Goal: Task Accomplishment & Management: Manage account settings

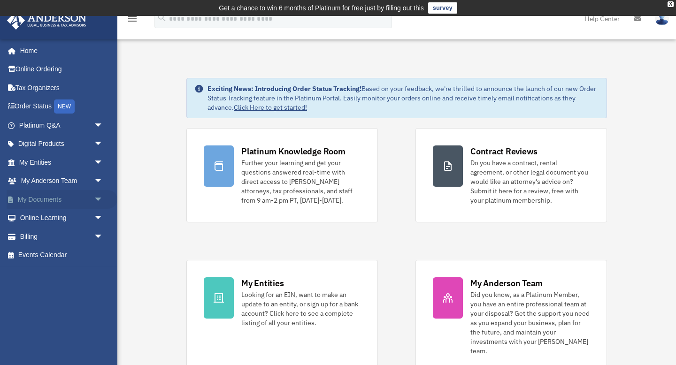
click at [96, 201] on span "arrow_drop_down" at bounding box center [103, 199] width 19 height 19
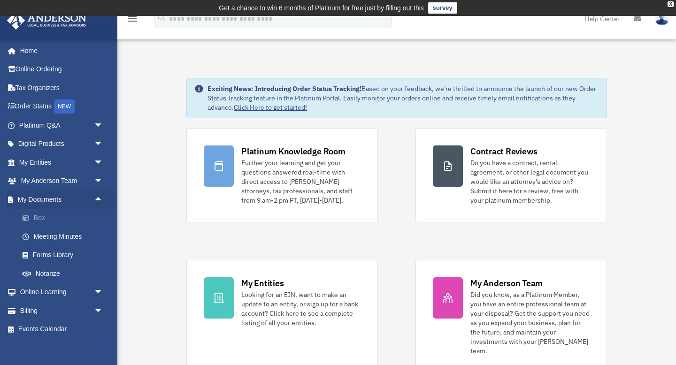
click at [48, 221] on link "Box" at bounding box center [65, 218] width 104 height 19
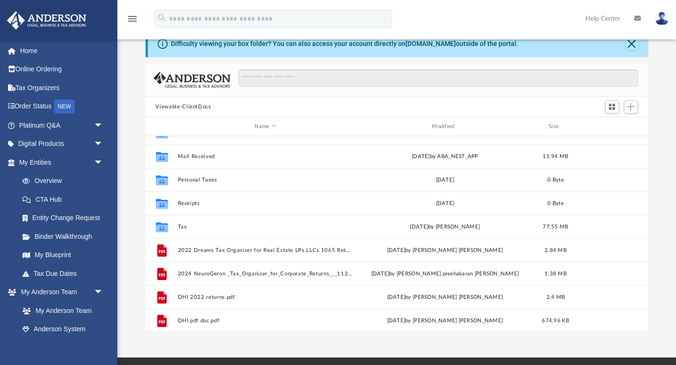
scroll to position [64, 0]
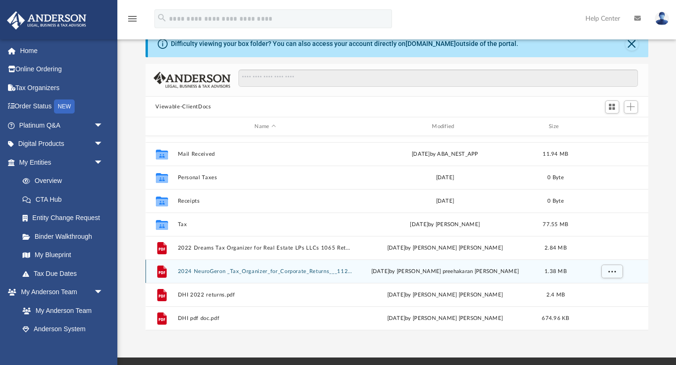
click at [281, 267] on div "File 2024 NeuroGeron _Tax_Organizer_for_Corporate_Returns___1120s_Returns_Rev11…" at bounding box center [397, 271] width 503 height 23
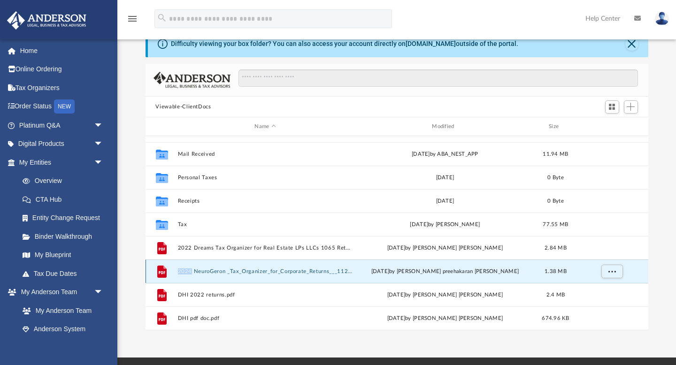
click at [281, 267] on div "File 2024 NeuroGeron _Tax_Organizer_for_Corporate_Returns___1120s_Returns_Rev11…" at bounding box center [397, 271] width 503 height 23
click at [239, 265] on div "File 2024 NeuroGeron _Tax_Organizer_for_Corporate_Returns___1120s_Returns_Rev11…" at bounding box center [397, 271] width 503 height 23
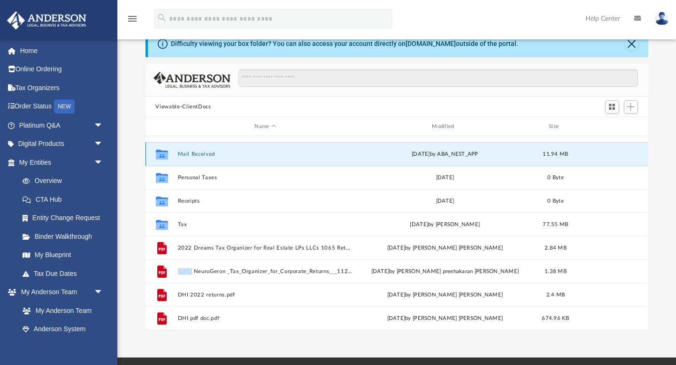
click at [194, 156] on button "Mail Received" at bounding box center [266, 154] width 176 height 6
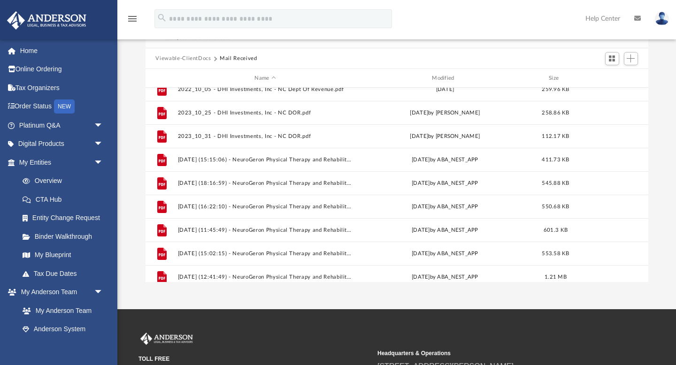
scroll to position [59, 0]
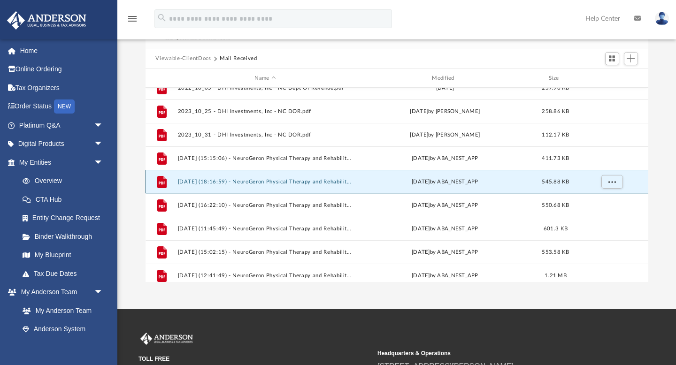
click at [186, 182] on button "2024.08.19 (18:16:59) - NeuroGeron Physical Therapy and Rehabilitation, LLC - M…" at bounding box center [266, 182] width 176 height 6
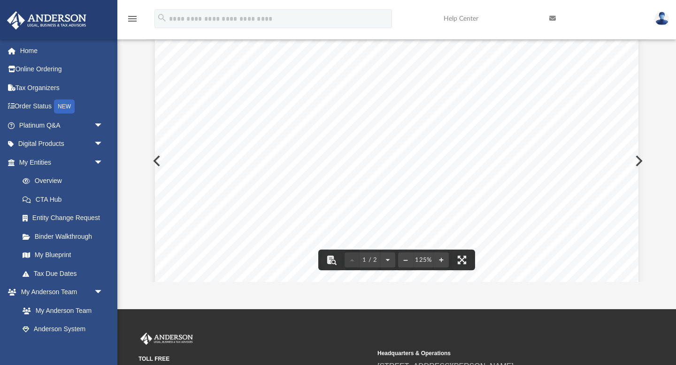
scroll to position [0, 0]
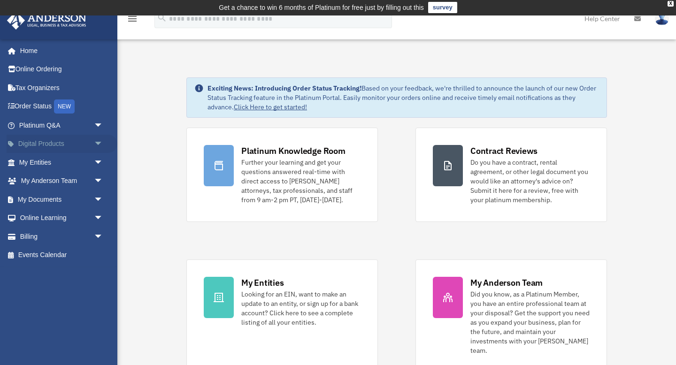
scroll to position [2, 0]
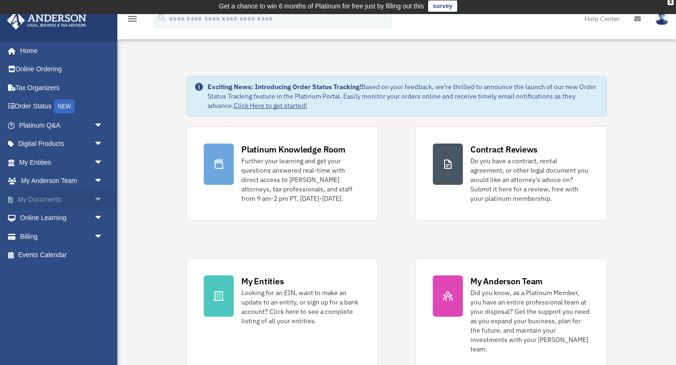
click at [70, 201] on link "My Documents arrow_drop_down" at bounding box center [62, 199] width 111 height 19
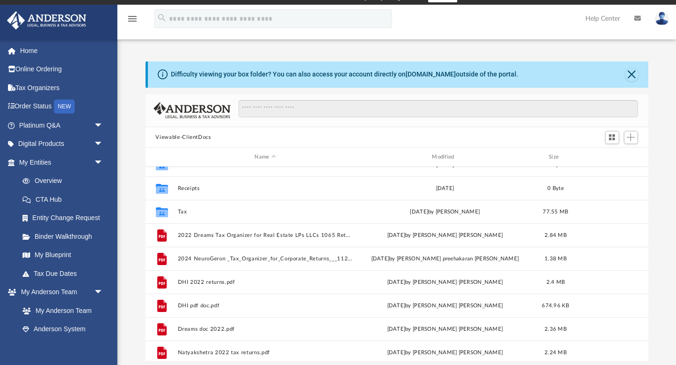
scroll to position [109, 0]
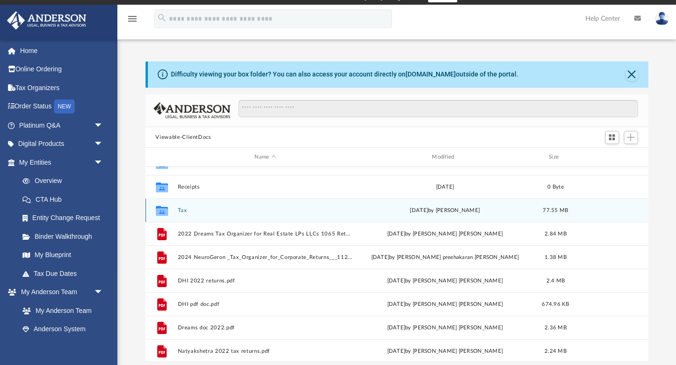
click at [169, 211] on icon "Collaborated Folder" at bounding box center [161, 210] width 15 height 15
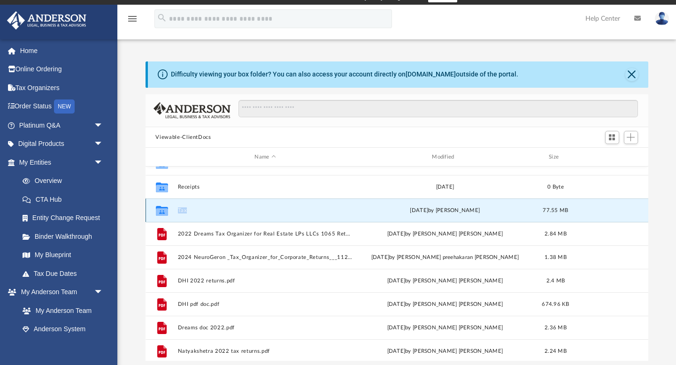
click at [169, 211] on icon "Collaborated Folder" at bounding box center [161, 210] width 15 height 15
click at [372, 206] on div "Collaborated Folder Tax [DATE] by [PERSON_NAME] 77.55 MB" at bounding box center [397, 210] width 503 height 23
click at [350, 200] on div "Collaborated Folder Tax today by Alex Price 77.55 MB" at bounding box center [397, 210] width 503 height 23
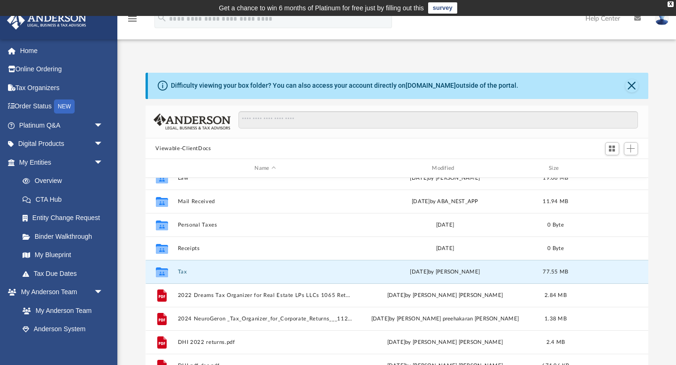
scroll to position [0, 0]
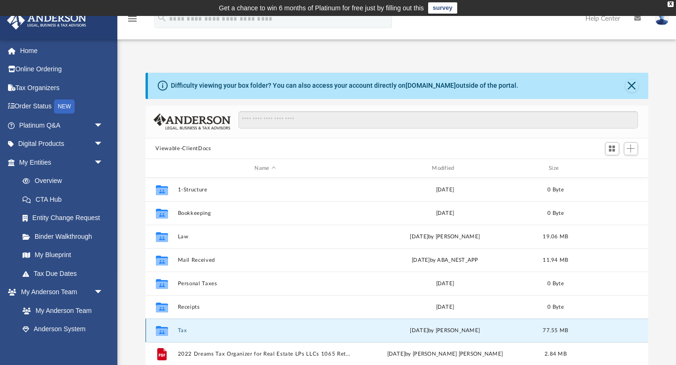
click at [178, 328] on button "Tax" at bounding box center [266, 331] width 176 height 6
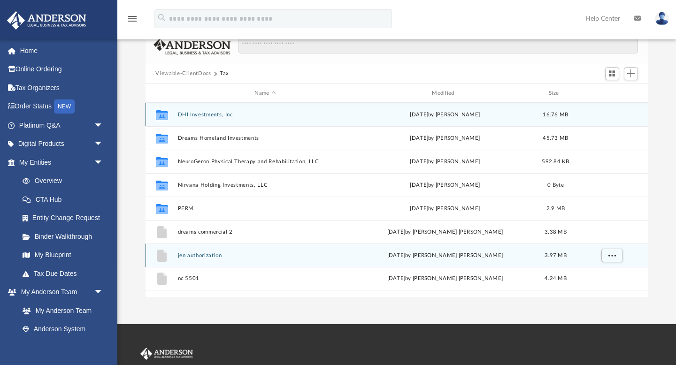
scroll to position [110, 0]
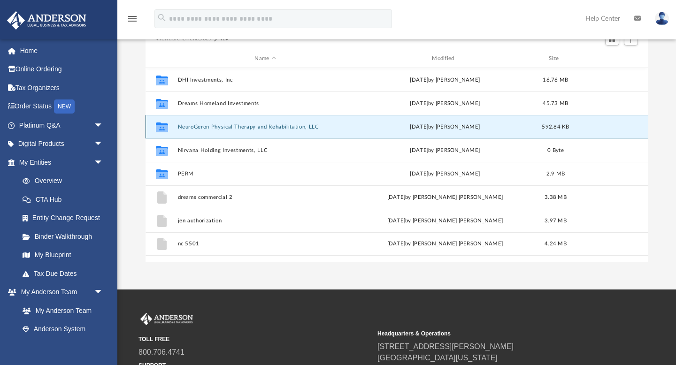
click at [271, 127] on button "NeuroGeron Physical Therapy and Rehabilitation, LLC" at bounding box center [266, 127] width 176 height 6
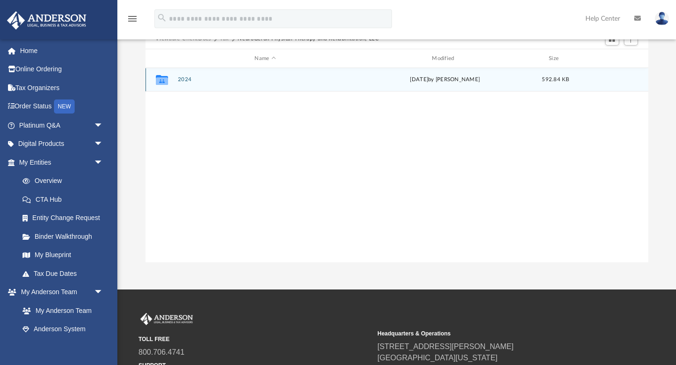
click at [180, 79] on button "2024" at bounding box center [266, 80] width 176 height 6
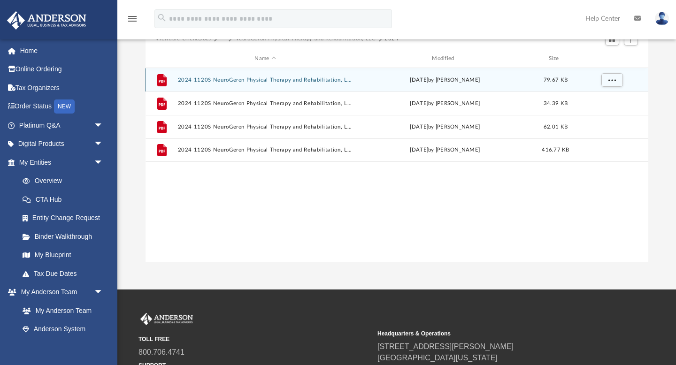
click at [276, 83] on div "File 2024 1120S NeuroGeron Physical Therapy and Rehabilitation, LLC - e-file au…" at bounding box center [397, 79] width 503 height 23
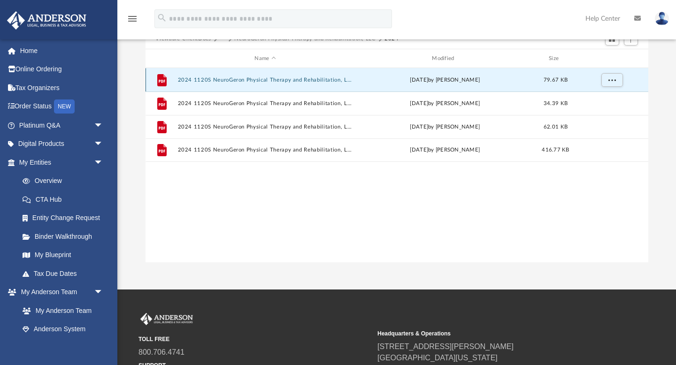
click at [276, 82] on button "2024 1120S NeuroGeron Physical Therapy and Rehabilitation, LLC - e-file authori…" at bounding box center [266, 80] width 176 height 6
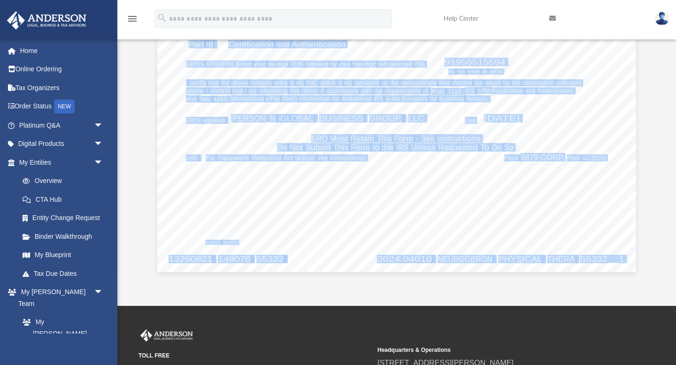
scroll to position [0, 0]
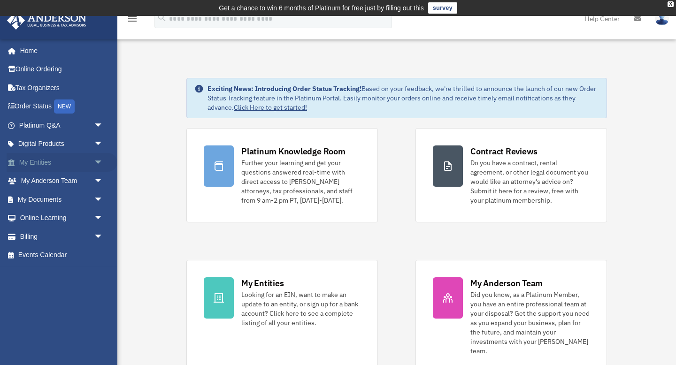
click at [84, 164] on link "My Entities arrow_drop_down" at bounding box center [62, 162] width 111 height 19
click at [55, 184] on link "My Anderson Team arrow_drop_down" at bounding box center [62, 181] width 111 height 19
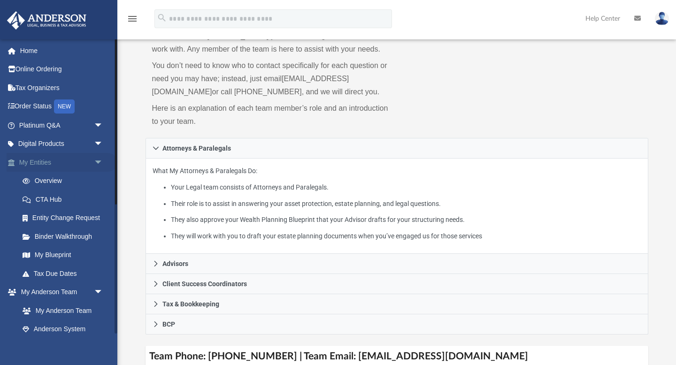
click at [39, 161] on link "My Entities arrow_drop_down" at bounding box center [62, 162] width 111 height 19
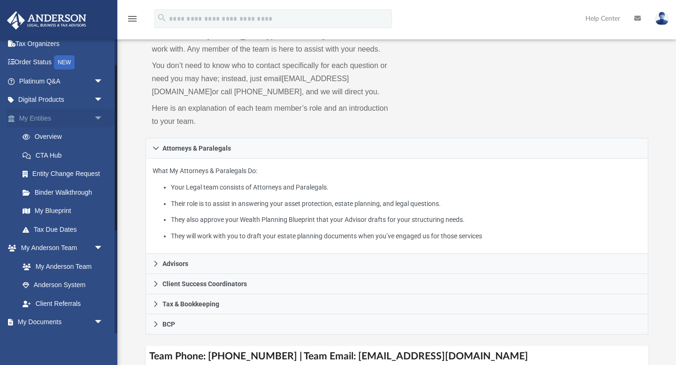
scroll to position [77, 0]
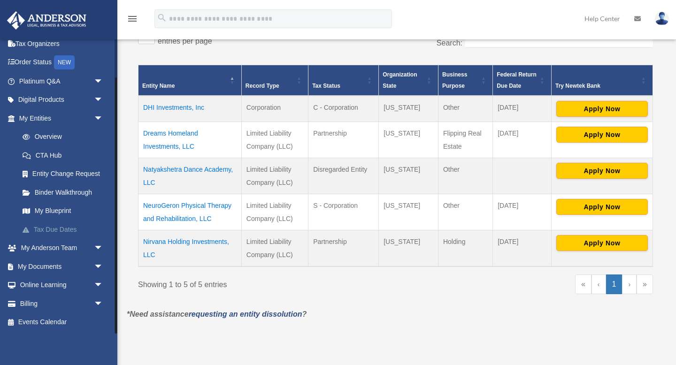
scroll to position [191, 0]
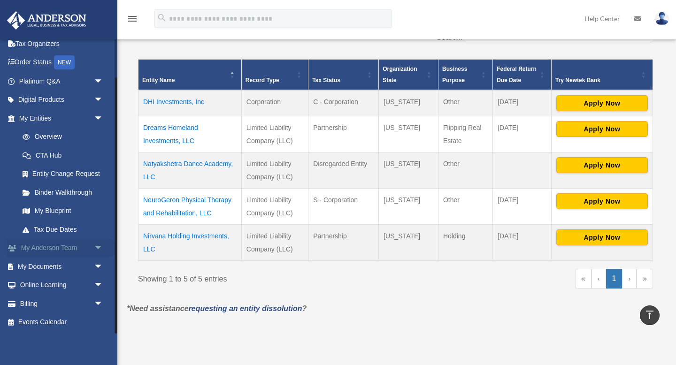
click at [76, 247] on link "My [PERSON_NAME] Team arrow_drop_down" at bounding box center [62, 248] width 111 height 19
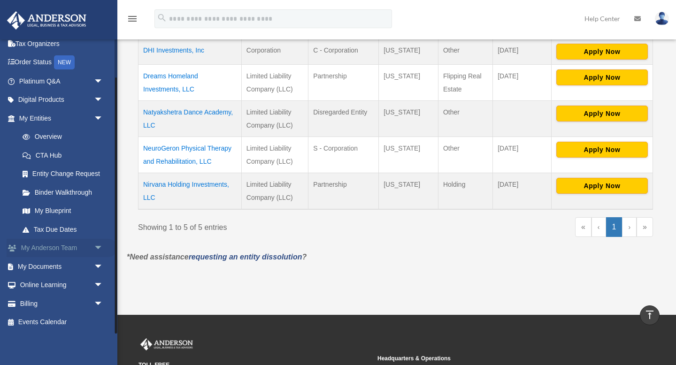
scroll to position [243, 0]
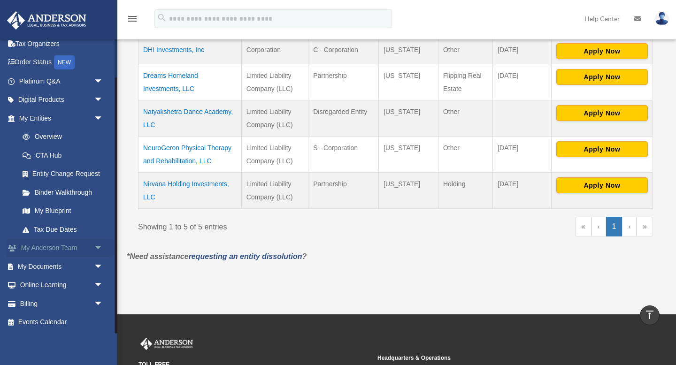
click at [76, 247] on link "My [PERSON_NAME] Team arrow_drop_down" at bounding box center [62, 248] width 111 height 19
click at [76, 267] on link "My Documents arrow_drop_down" at bounding box center [62, 266] width 111 height 19
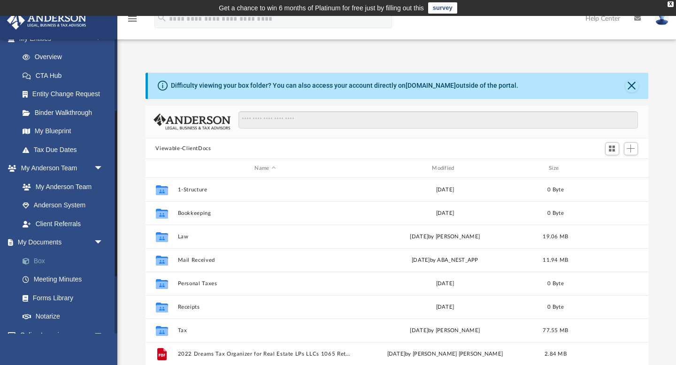
scroll to position [128, 0]
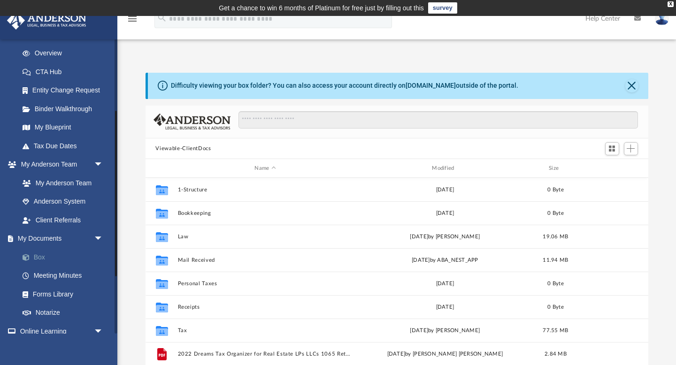
click at [55, 263] on link "Box" at bounding box center [65, 257] width 104 height 19
click at [41, 256] on link "Box" at bounding box center [65, 257] width 104 height 19
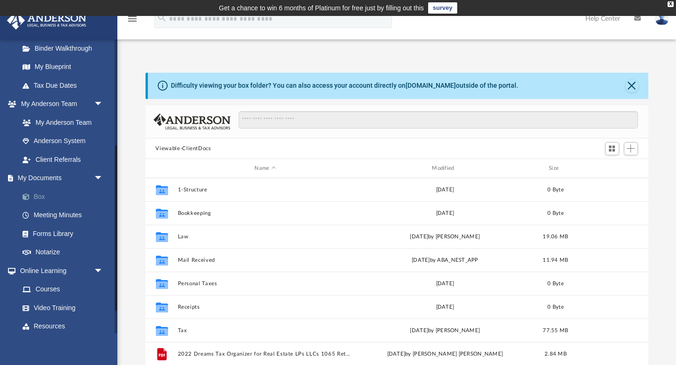
scroll to position [191, 0]
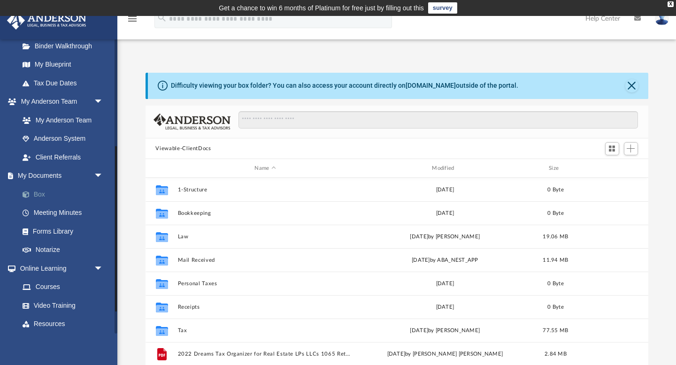
click at [29, 195] on span at bounding box center [31, 195] width 6 height 7
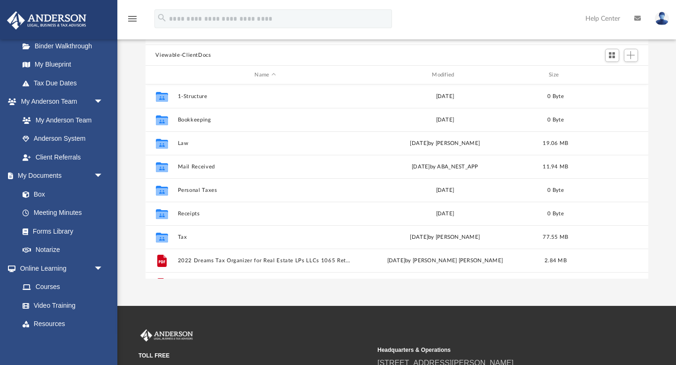
scroll to position [96, 0]
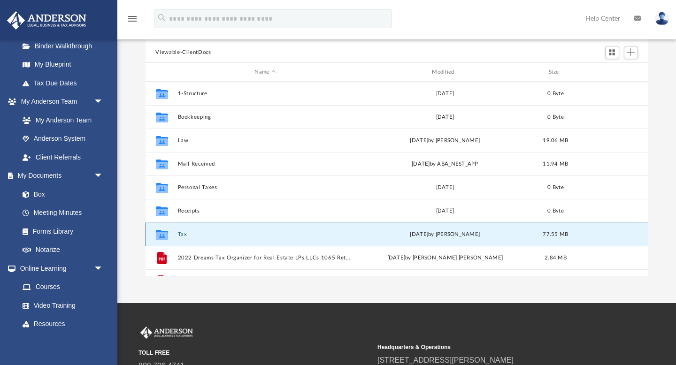
click at [178, 233] on button "Tax" at bounding box center [266, 235] width 176 height 6
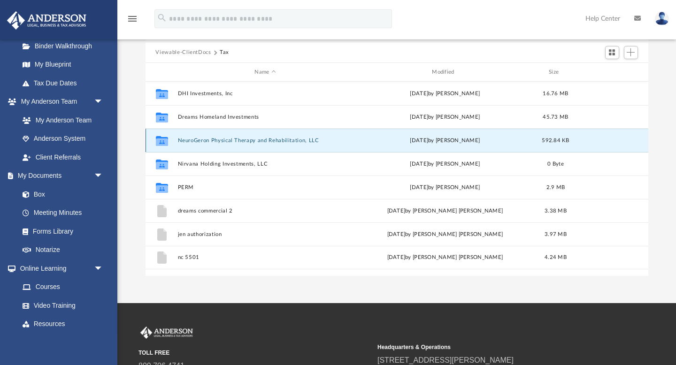
click at [194, 140] on button "NeuroGeron Physical Therapy and Rehabilitation, LLC" at bounding box center [266, 141] width 176 height 6
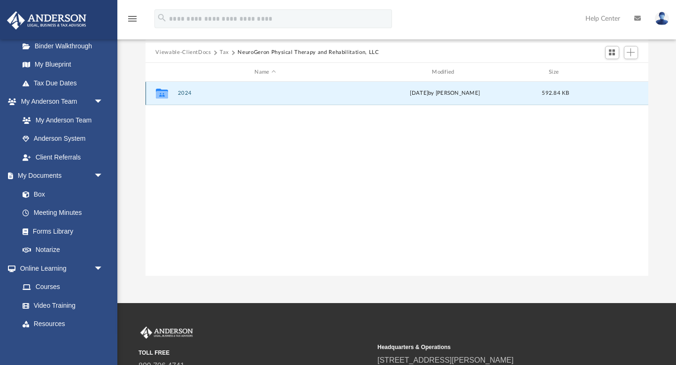
click at [186, 93] on button "2024" at bounding box center [266, 94] width 176 height 6
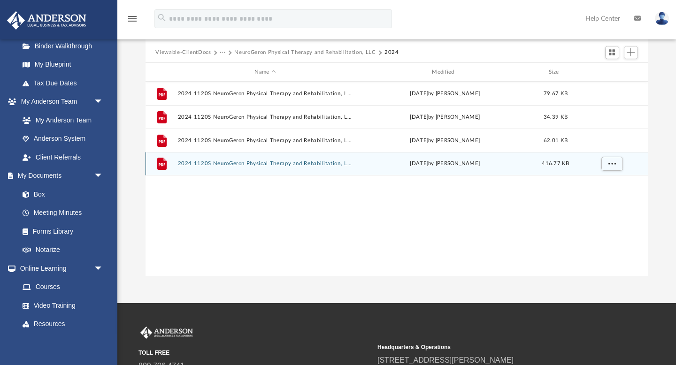
click at [244, 170] on div "File 2024 1120S NeuroGeron Physical Therapy and Rehabilitation, LLC - Review Co…" at bounding box center [397, 163] width 503 height 23
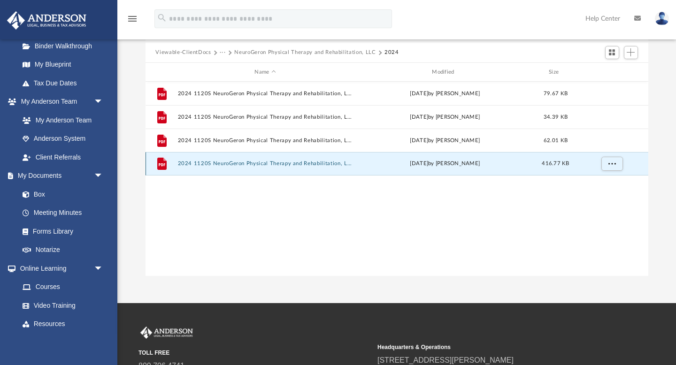
click at [171, 162] on div "File" at bounding box center [161, 163] width 23 height 15
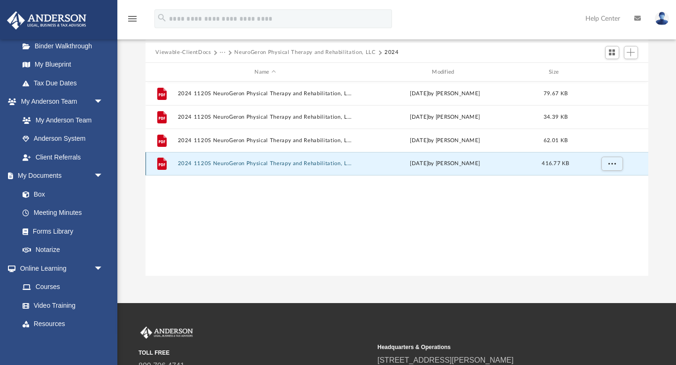
click at [160, 160] on icon "grid" at bounding box center [161, 164] width 9 height 12
click at [310, 158] on div "File 2024 1120S NeuroGeron Physical Therapy and Rehabilitation, LLC - Review Co…" at bounding box center [397, 163] width 503 height 23
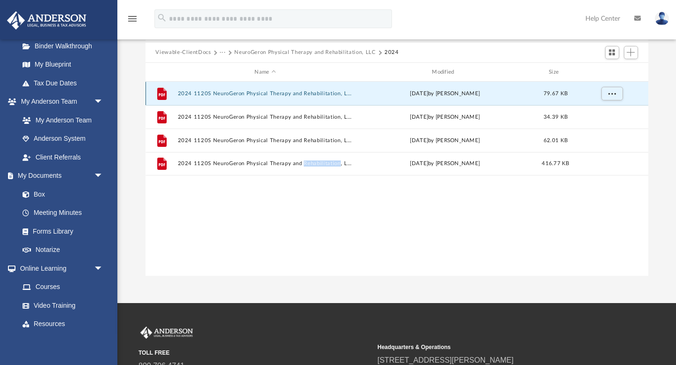
click at [276, 91] on button "2024 1120S NeuroGeron Physical Therapy and Rehabilitation, LLC - e-file authori…" at bounding box center [266, 94] width 176 height 6
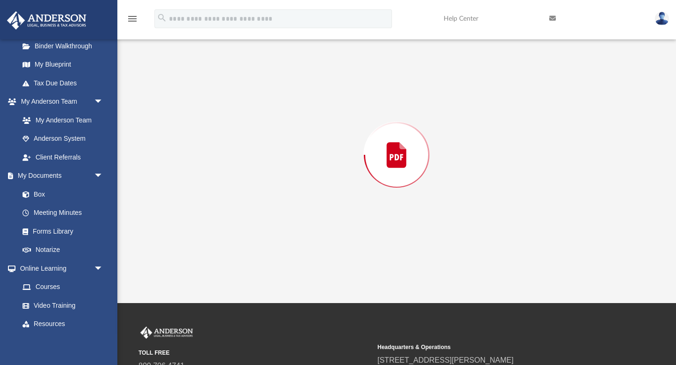
click at [276, 90] on div "Preview" at bounding box center [397, 155] width 503 height 242
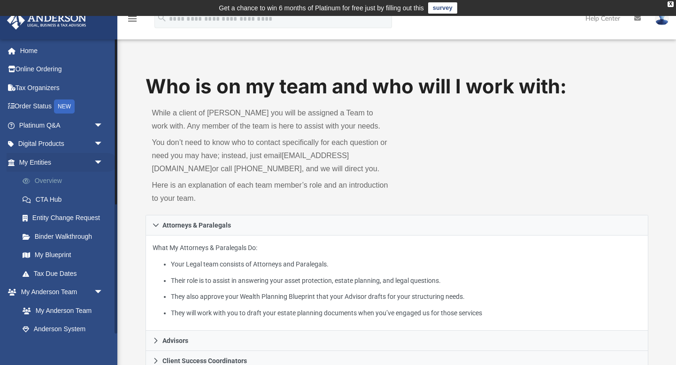
click at [76, 176] on link "Overview" at bounding box center [65, 181] width 104 height 19
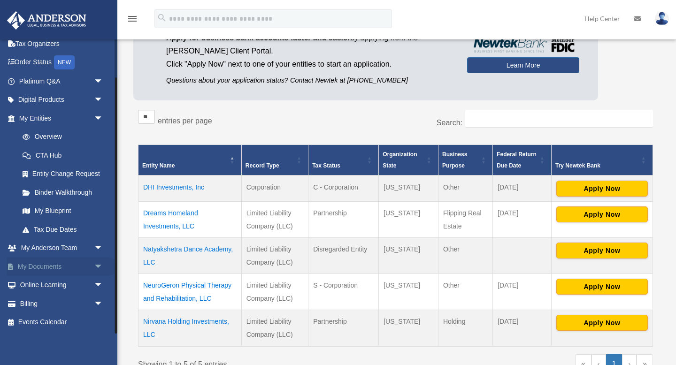
scroll to position [108, 0]
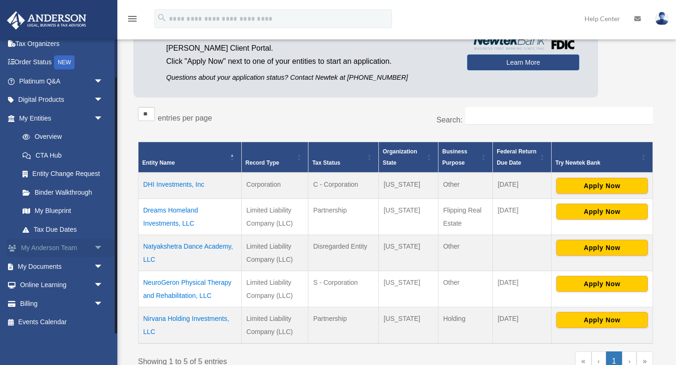
click at [95, 249] on span "arrow_drop_down" at bounding box center [103, 248] width 19 height 19
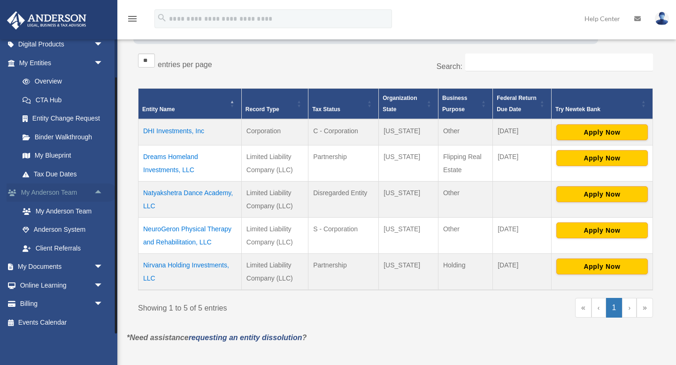
scroll to position [163, 0]
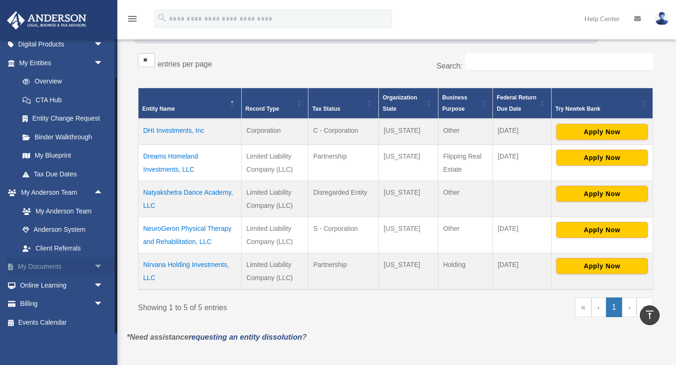
click at [88, 266] on link "My Documents arrow_drop_down" at bounding box center [62, 267] width 111 height 19
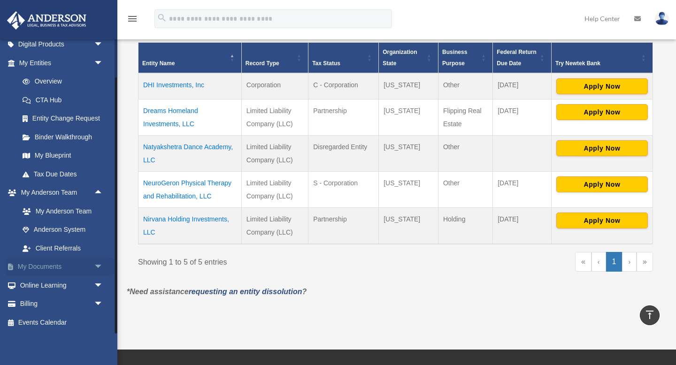
scroll to position [228, 0]
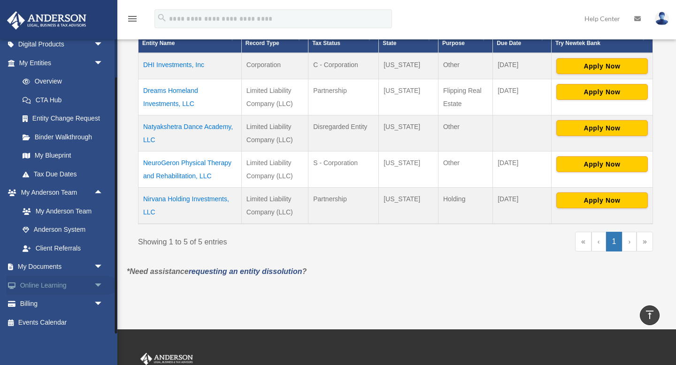
click at [79, 288] on link "Online Learning arrow_drop_down" at bounding box center [62, 285] width 111 height 19
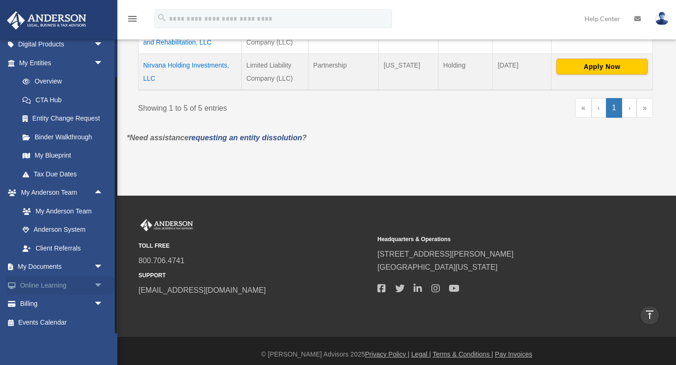
scroll to position [363, 0]
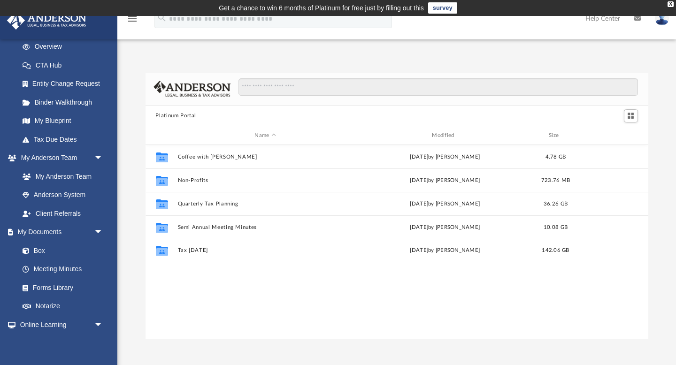
scroll to position [134, 0]
click at [51, 252] on link "Box" at bounding box center [65, 251] width 104 height 19
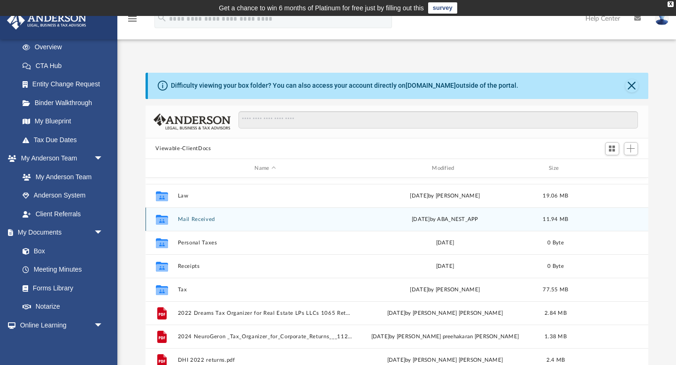
scroll to position [73, 0]
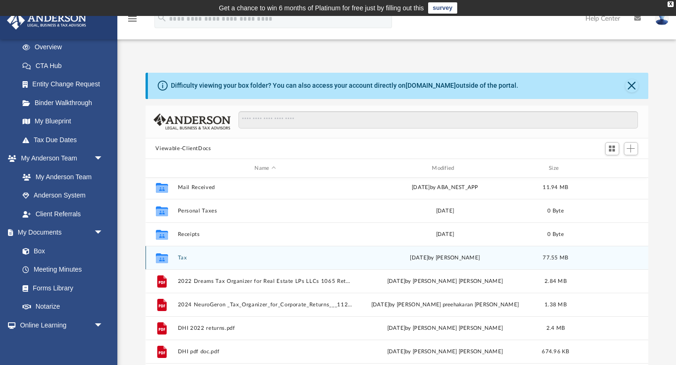
click at [182, 255] on button "Tax" at bounding box center [266, 258] width 176 height 6
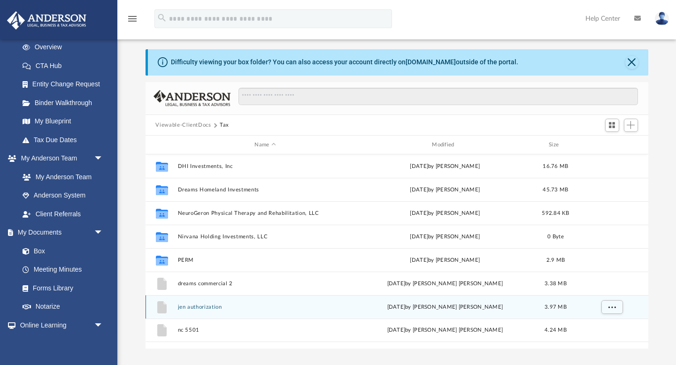
scroll to position [28, 0]
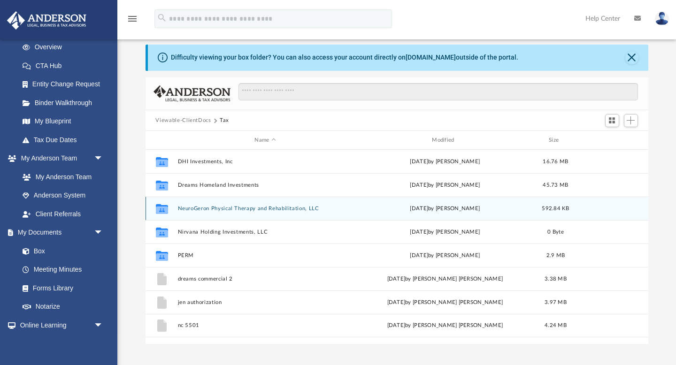
click at [161, 209] on icon "grid" at bounding box center [161, 209] width 12 height 10
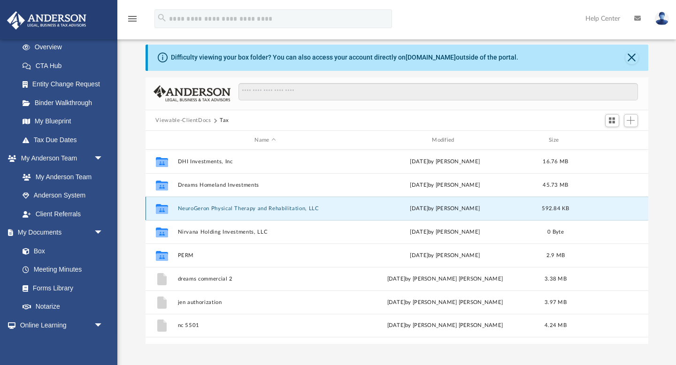
click at [161, 209] on icon "grid" at bounding box center [161, 209] width 12 height 10
click at [228, 211] on div "Collaborated Folder NeuroGeron Physical Therapy and Rehabilitation, LLC [DATE] …" at bounding box center [397, 208] width 503 height 23
click at [215, 209] on button "NeuroGeron Physical Therapy and Rehabilitation, LLC" at bounding box center [266, 209] width 176 height 6
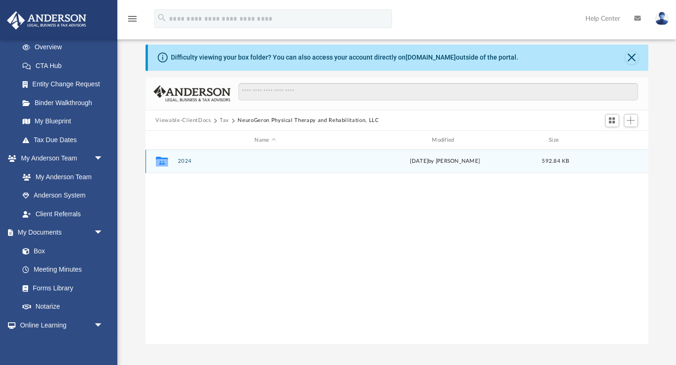
click at [163, 163] on icon "grid" at bounding box center [161, 162] width 12 height 10
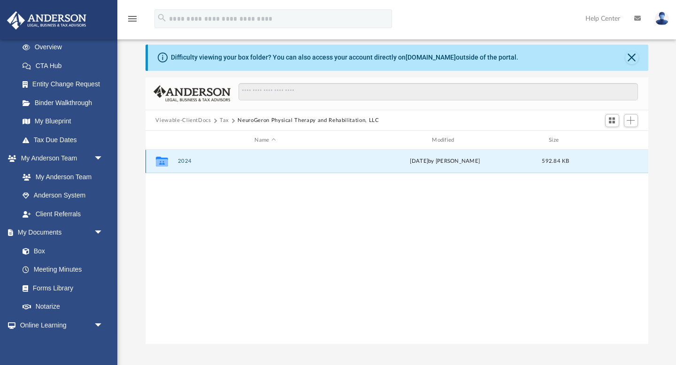
click at [162, 163] on icon "grid" at bounding box center [161, 162] width 12 height 10
click at [182, 163] on button "2024" at bounding box center [266, 162] width 176 height 6
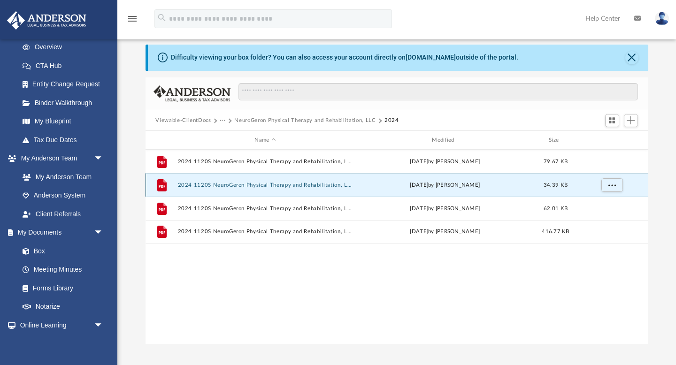
click at [212, 184] on button "2024 1120S NeuroGeron Physical Therapy and Rehabilitation, LLC - Filing Instruc…" at bounding box center [266, 185] width 176 height 6
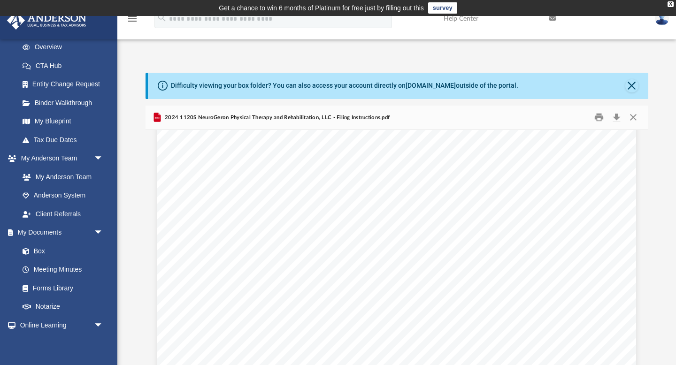
scroll to position [73, 0]
click at [157, 252] on button "Preview" at bounding box center [156, 251] width 21 height 26
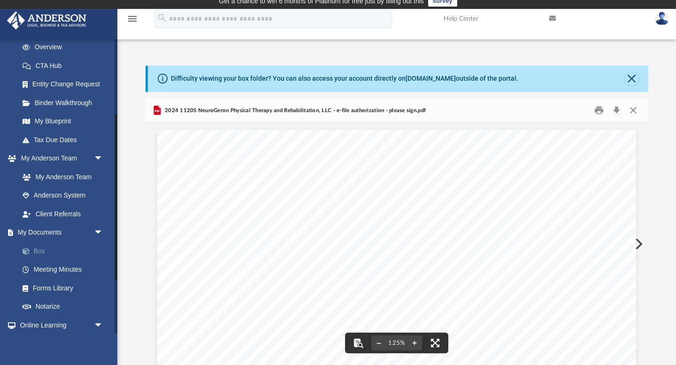
click at [57, 250] on link "Box" at bounding box center [65, 251] width 104 height 19
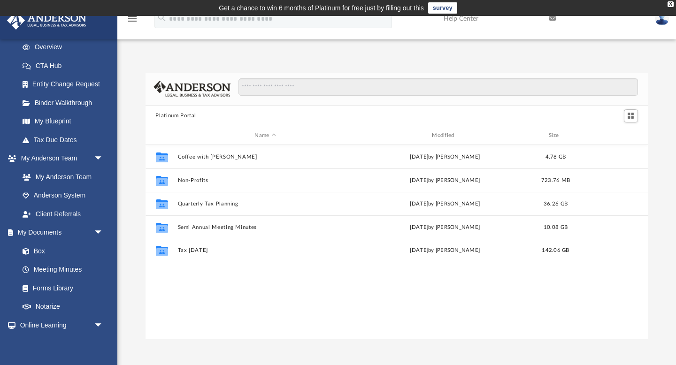
scroll to position [213, 503]
click at [46, 251] on link "Box" at bounding box center [65, 251] width 104 height 19
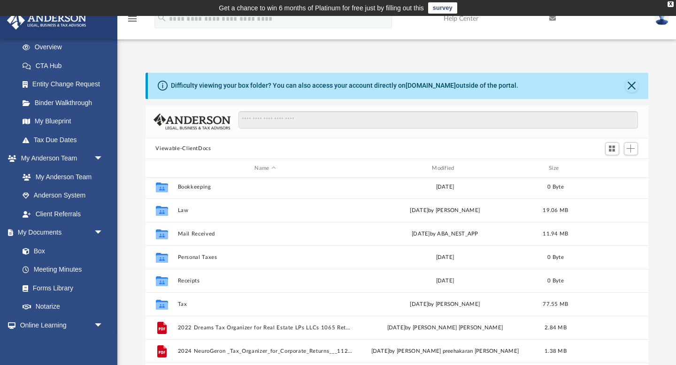
scroll to position [35, 0]
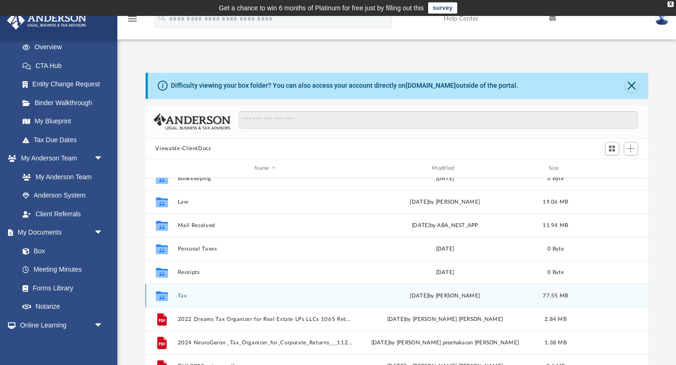
click at [183, 291] on div "Collaborated Folder Tax today by Alex Price 77.55 MB" at bounding box center [397, 295] width 503 height 23
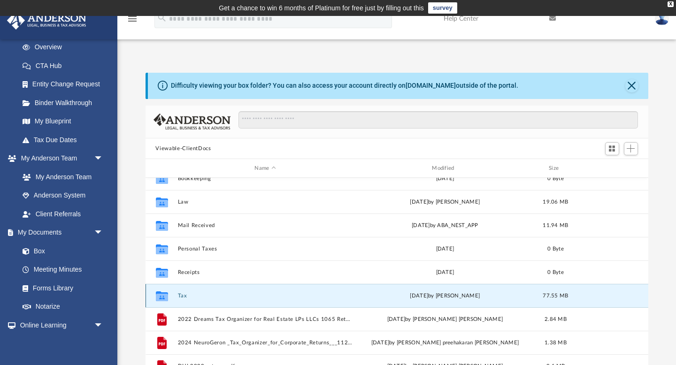
click at [183, 291] on div "Collaborated Folder Tax today by Alex Price 77.55 MB" at bounding box center [397, 295] width 503 height 23
click at [179, 295] on button "Tax" at bounding box center [266, 296] width 176 height 6
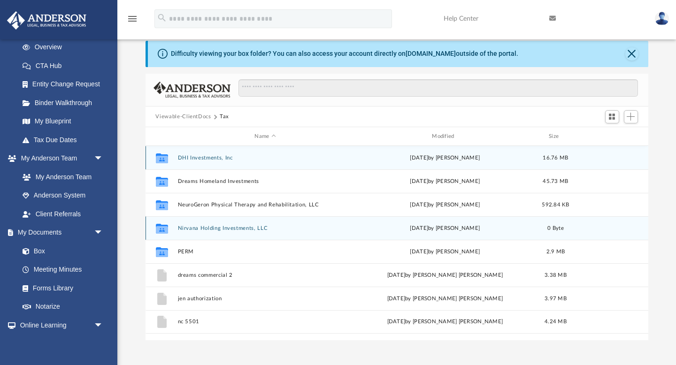
scroll to position [33, 0]
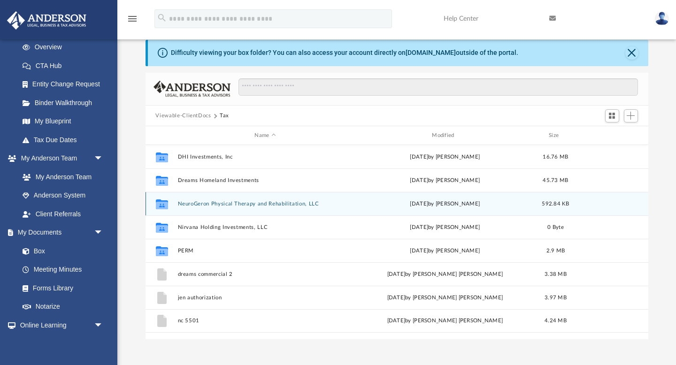
click at [255, 208] on div "Collaborated Folder NeuroGeron Physical Therapy and Rehabilitation, LLC today b…" at bounding box center [397, 203] width 503 height 23
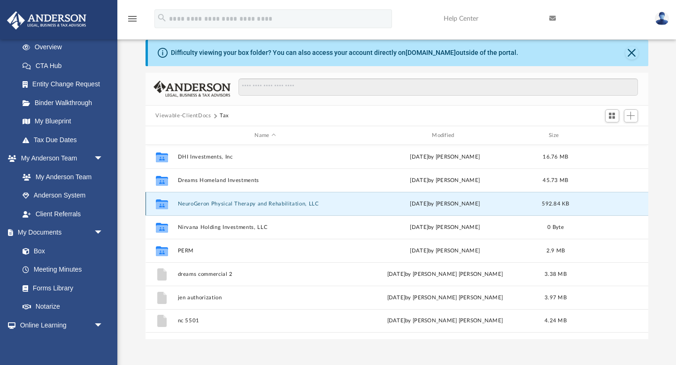
click at [255, 208] on div "Collaborated Folder NeuroGeron Physical Therapy and Rehabilitation, LLC today b…" at bounding box center [397, 203] width 503 height 23
click at [219, 207] on div "Collaborated Folder NeuroGeron Physical Therapy and Rehabilitation, LLC today b…" at bounding box center [397, 203] width 503 height 23
click at [158, 207] on icon "grid" at bounding box center [161, 206] width 12 height 8
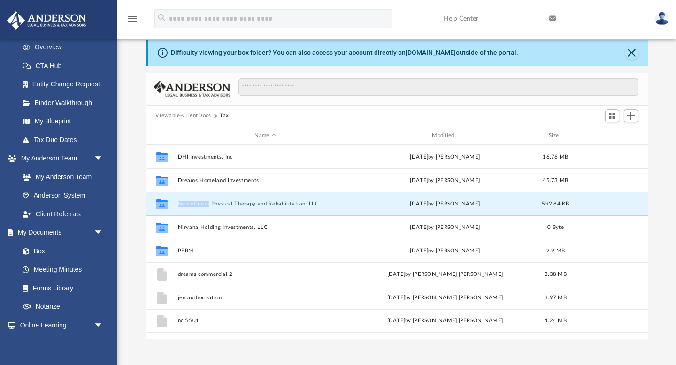
click at [209, 204] on button "NeuroGeron Physical Therapy and Rehabilitation, LLC" at bounding box center [266, 204] width 176 height 6
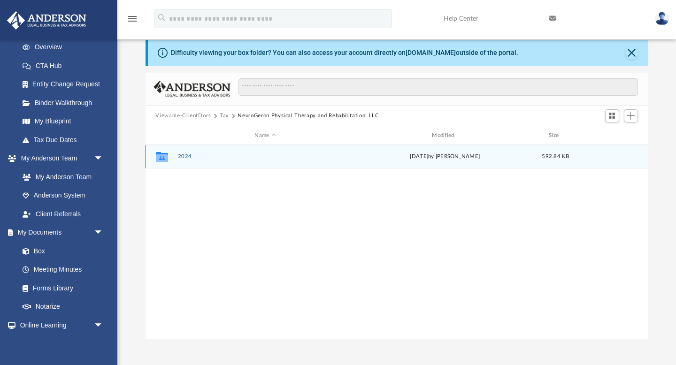
click at [189, 158] on button "2024" at bounding box center [266, 157] width 176 height 6
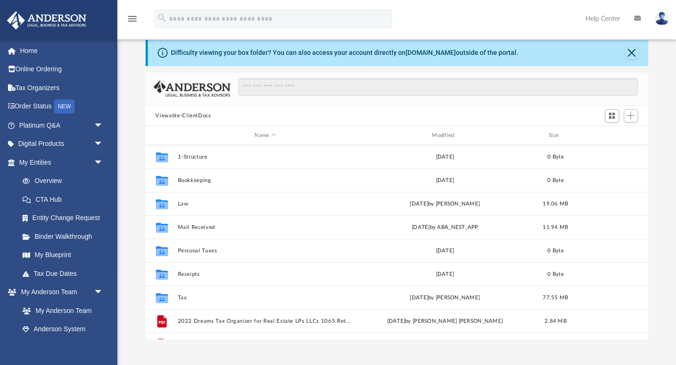
scroll to position [213, 503]
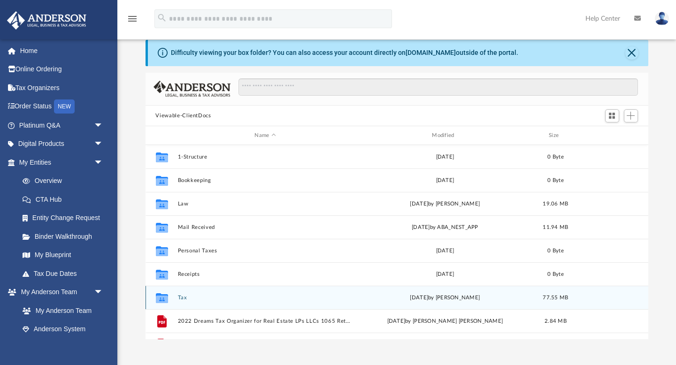
click at [198, 293] on div "Collaborated Folder Tax [DATE] by [PERSON_NAME] 77.55 MB" at bounding box center [397, 297] width 503 height 23
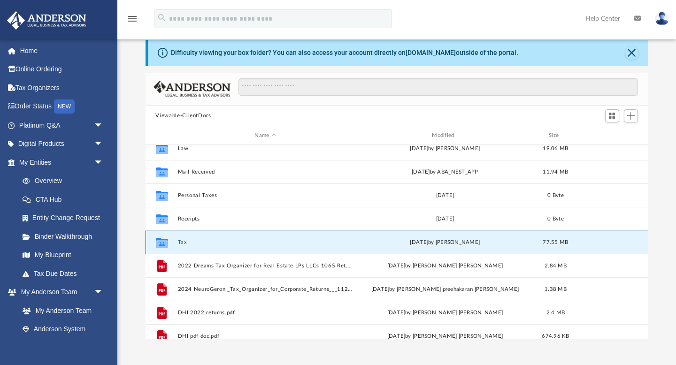
scroll to position [50, 0]
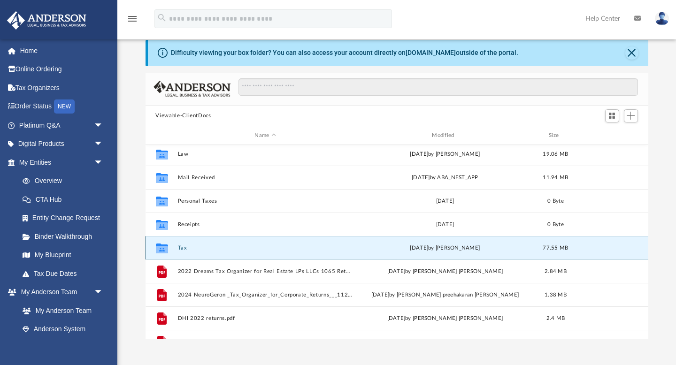
click at [171, 248] on div "Collaborated Folder" at bounding box center [161, 248] width 23 height 15
click at [183, 245] on button "Tax" at bounding box center [266, 248] width 176 height 6
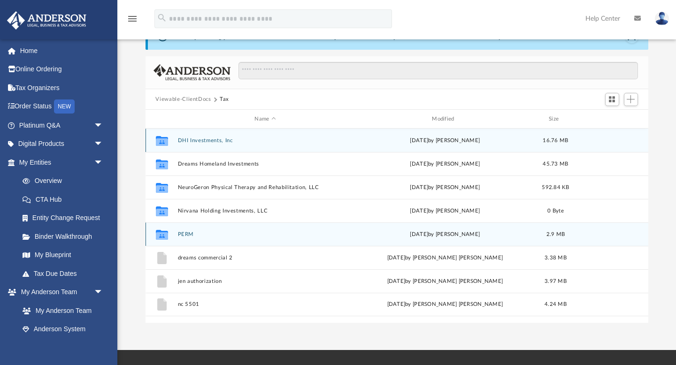
scroll to position [38, 0]
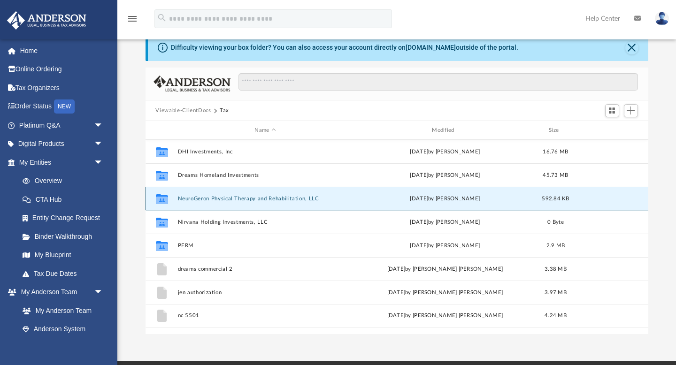
click at [213, 200] on button "NeuroGeron Physical Therapy and Rehabilitation, LLC" at bounding box center [266, 199] width 176 height 6
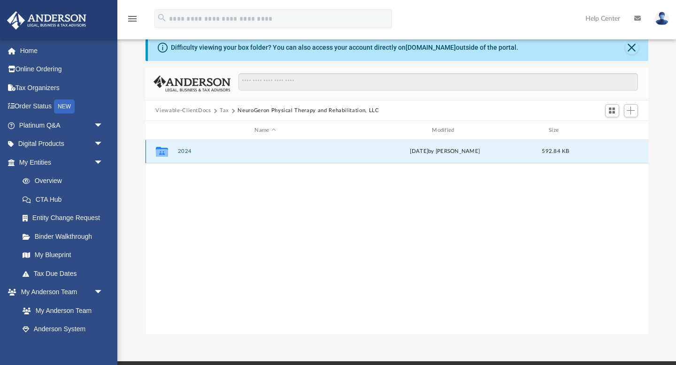
click at [194, 153] on button "2024" at bounding box center [266, 152] width 176 height 6
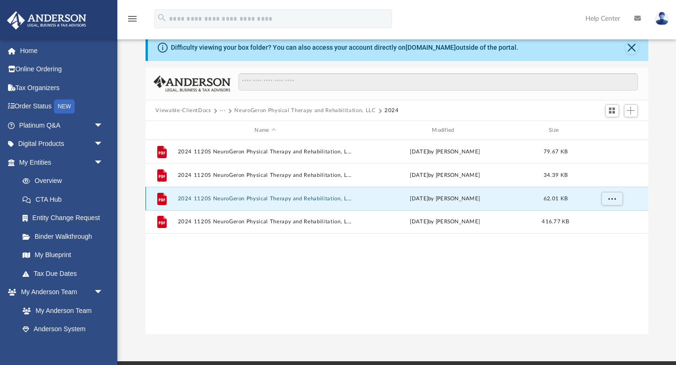
click at [218, 196] on button "2024 1120S NeuroGeron Physical Therapy and Rehabilitation, LLC - Form CD-V Paym…" at bounding box center [266, 199] width 176 height 6
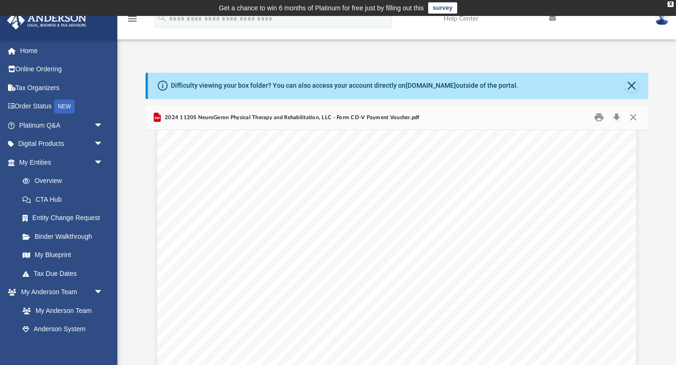
scroll to position [218, 0]
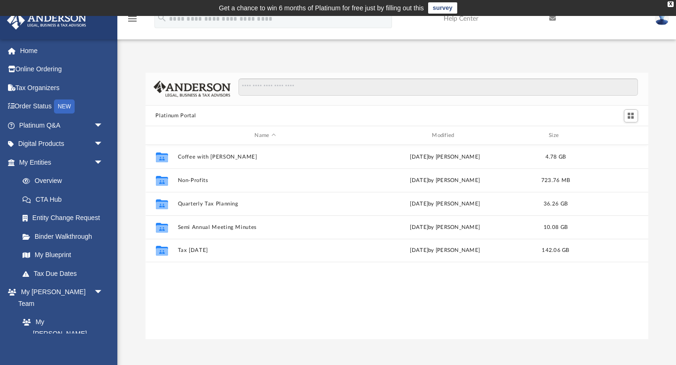
scroll to position [213, 503]
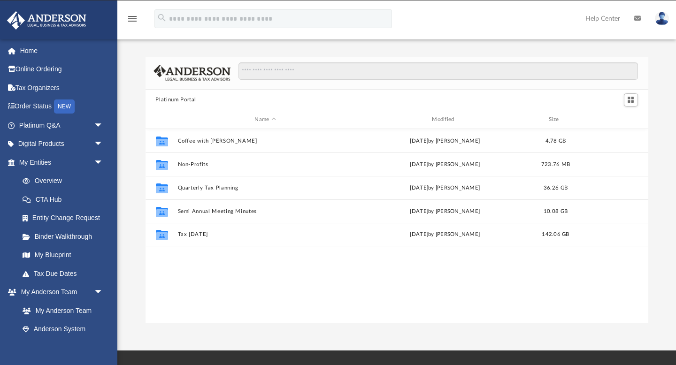
scroll to position [213, 503]
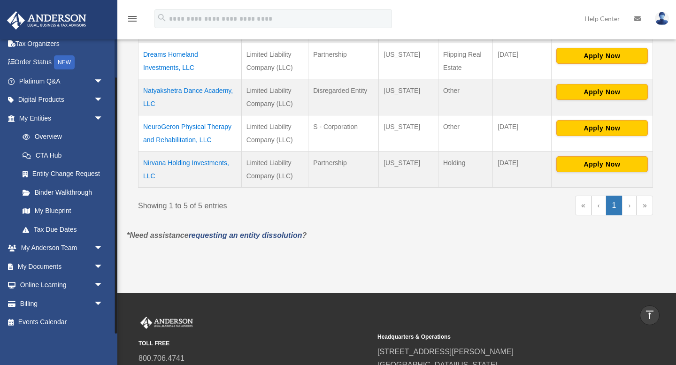
scroll to position [272, 0]
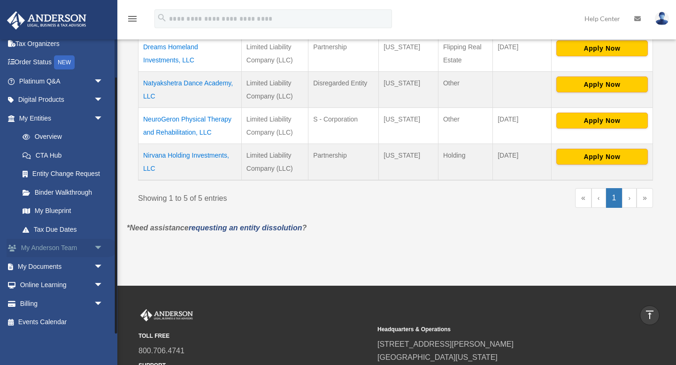
click at [100, 247] on span "arrow_drop_down" at bounding box center [103, 248] width 19 height 19
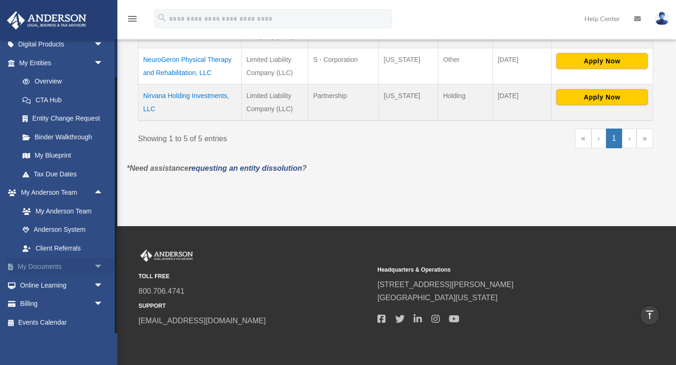
scroll to position [369, 0]
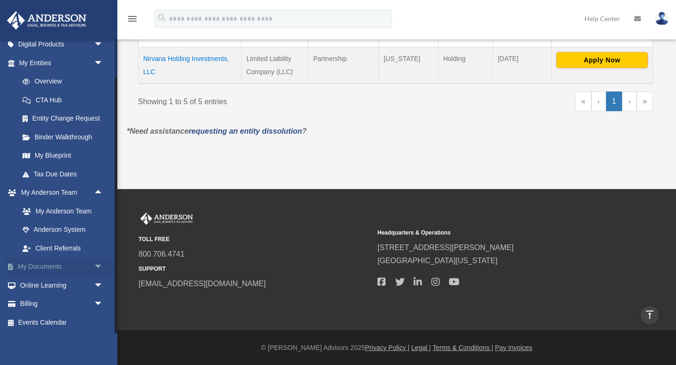
click at [95, 265] on span "arrow_drop_down" at bounding box center [103, 267] width 19 height 19
click at [59, 281] on link "Box" at bounding box center [65, 285] width 104 height 19
click at [53, 281] on link "Box" at bounding box center [65, 285] width 104 height 19
click at [38, 287] on link "Box" at bounding box center [65, 285] width 104 height 19
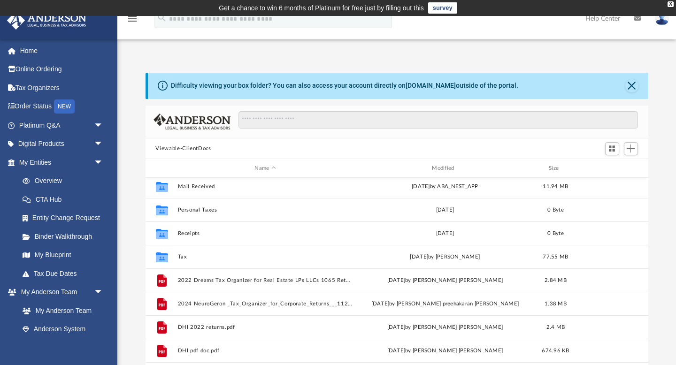
scroll to position [74, 0]
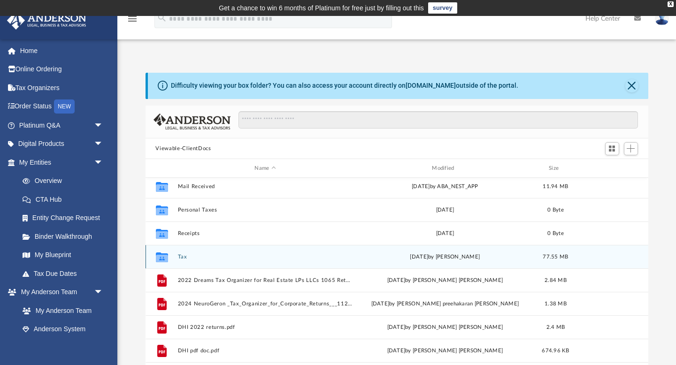
click at [176, 254] on div "Collaborated Folder Tax [DATE] by [PERSON_NAME] 77.55 MB" at bounding box center [397, 256] width 503 height 23
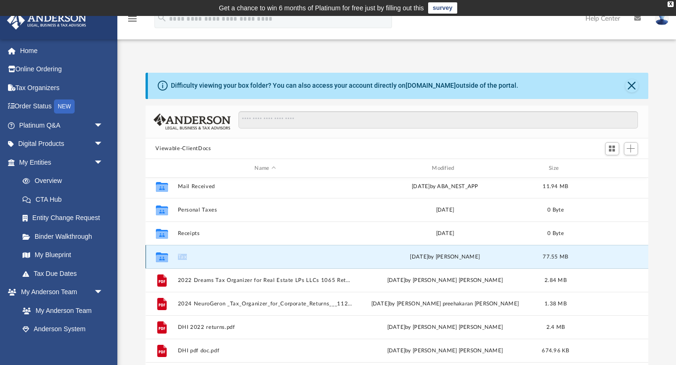
click at [176, 254] on div "Collaborated Folder Tax [DATE] by [PERSON_NAME] 77.55 MB" at bounding box center [397, 256] width 503 height 23
click at [160, 257] on icon "grid" at bounding box center [161, 258] width 12 height 10
click at [198, 256] on button "Tax" at bounding box center [266, 257] width 176 height 6
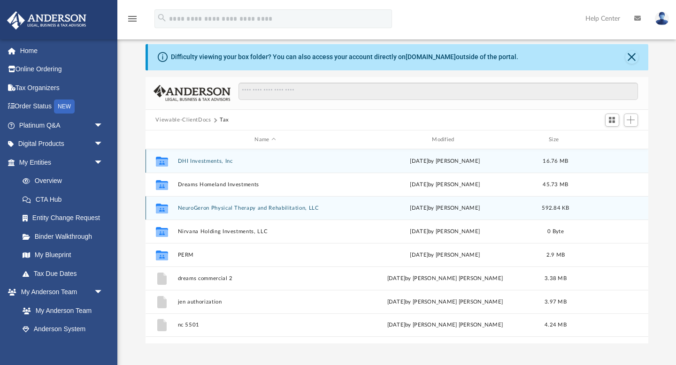
scroll to position [28, 0]
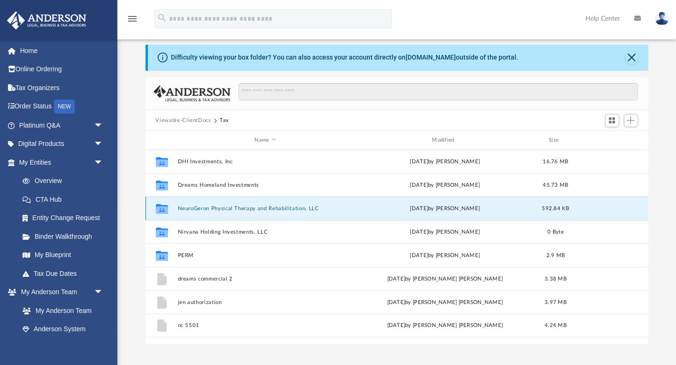
click at [225, 209] on button "NeuroGeron Physical Therapy and Rehabilitation, LLC" at bounding box center [266, 209] width 176 height 6
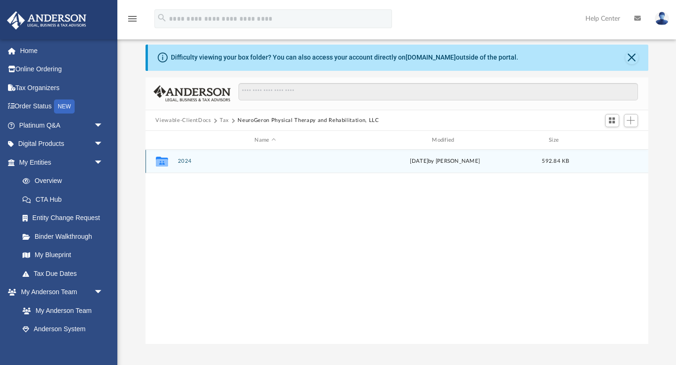
click at [185, 161] on button "2024" at bounding box center [266, 162] width 176 height 6
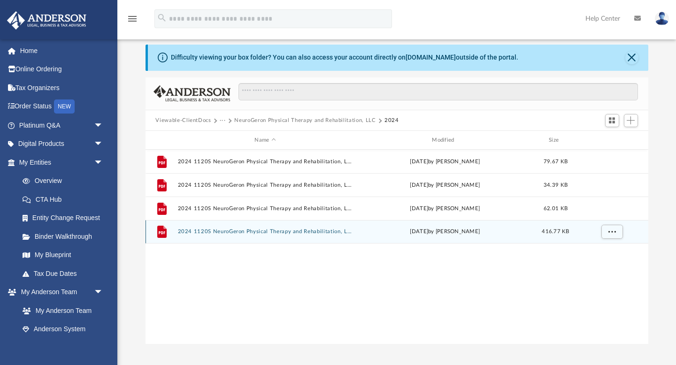
click at [239, 233] on button "2024 1120S NeuroGeron Physical Therapy and Rehabilitation, LLC - Review Copy.pdf" at bounding box center [266, 232] width 176 height 6
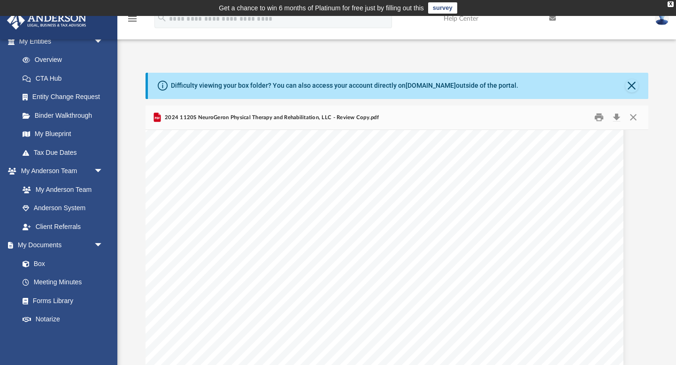
scroll to position [141, 0]
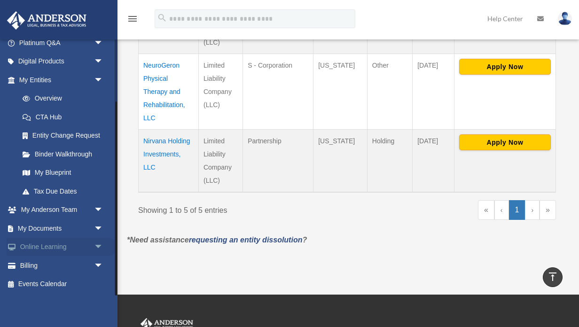
scroll to position [425, 0]
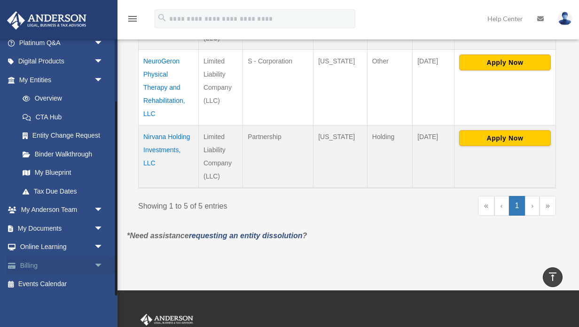
click at [97, 266] on span "arrow_drop_down" at bounding box center [103, 265] width 19 height 19
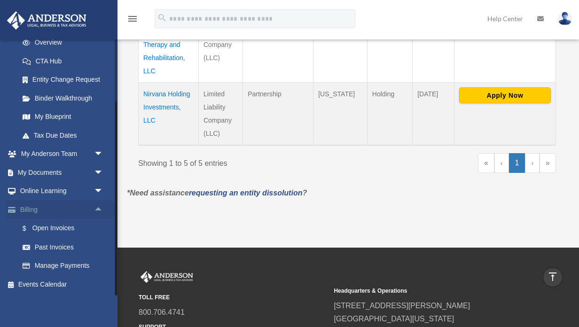
scroll to position [468, 0]
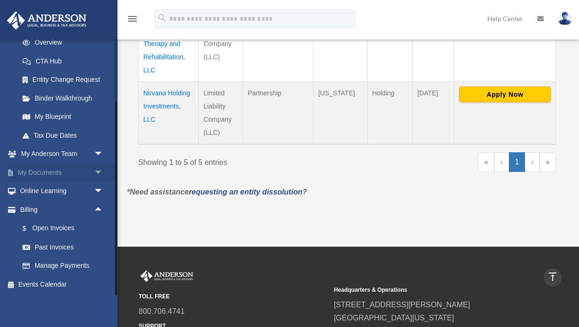
click at [95, 169] on span "arrow_drop_down" at bounding box center [103, 172] width 19 height 19
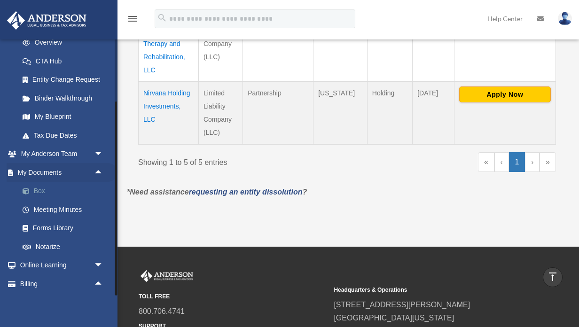
click at [61, 192] on link "Box" at bounding box center [65, 191] width 104 height 19
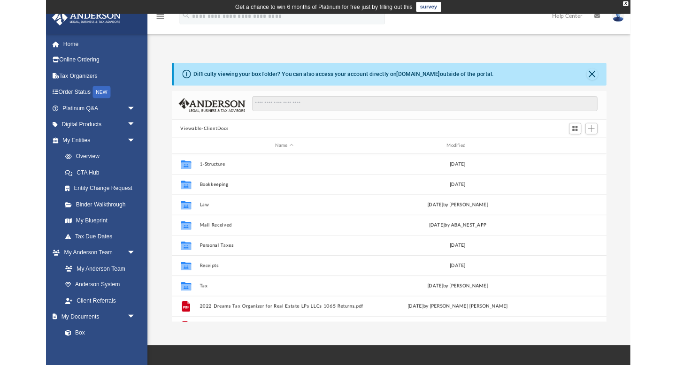
scroll to position [213, 503]
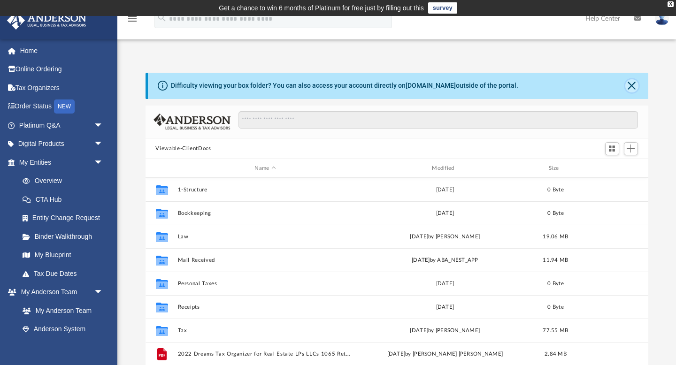
click at [578, 82] on button "Close" at bounding box center [632, 85] width 13 height 13
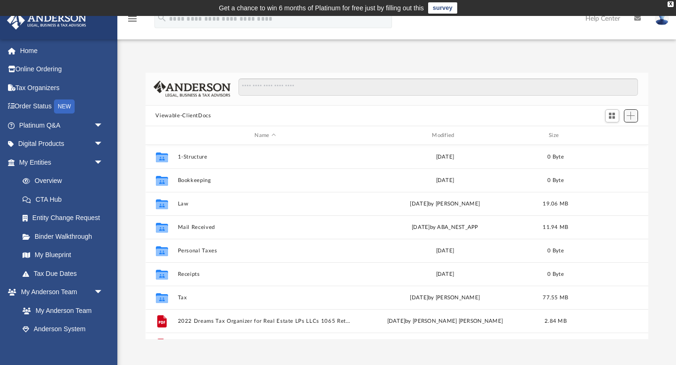
click at [578, 115] on span "Add" at bounding box center [631, 116] width 8 height 8
click at [578, 131] on li "Upload" at bounding box center [618, 135] width 30 height 10
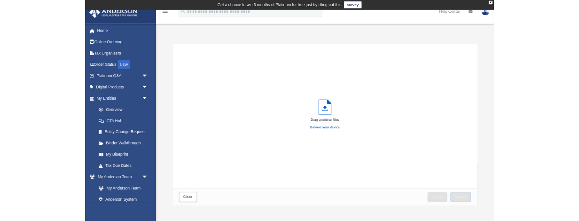
scroll to position [238, 415]
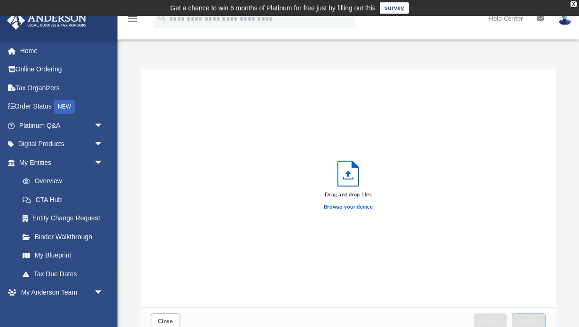
drag, startPoint x: 311, startPoint y: 324, endPoint x: 306, endPoint y: 263, distance: 61.2
click at [307, 262] on div "Drag and drop files Browse your device Close Cancel Upload" at bounding box center [347, 202] width 415 height 267
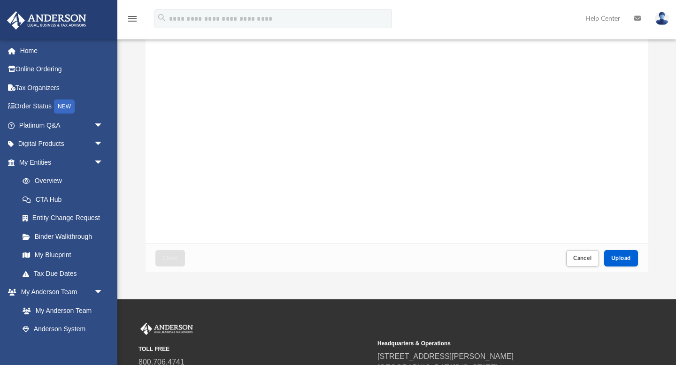
scroll to position [70, 0]
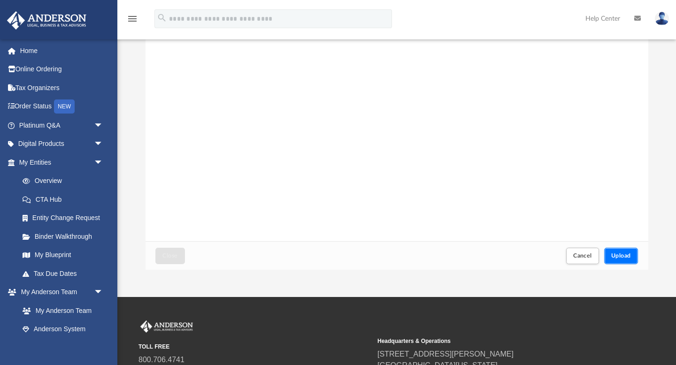
click at [578, 253] on span "Upload" at bounding box center [622, 256] width 20 height 6
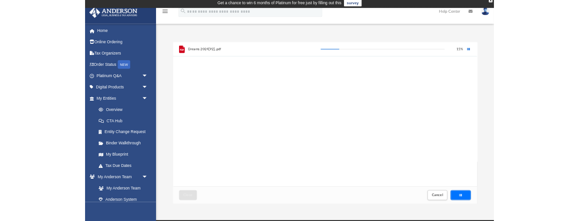
scroll to position [0, 0]
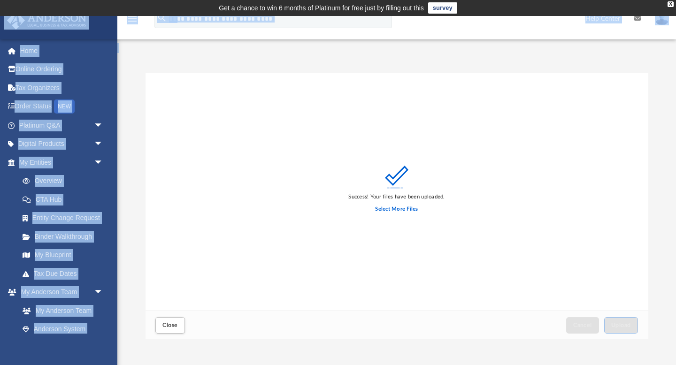
drag, startPoint x: 459, startPoint y: 10, endPoint x: 460, endPoint y: 76, distance: 65.8
click at [458, 73] on body "X Get a chance to win 6 months of Platinum for free just by filling out this su…" at bounding box center [338, 267] width 676 height 535
click at [460, 105] on div "Success! Your files have been uploaded. Select More Files" at bounding box center [397, 192] width 503 height 239
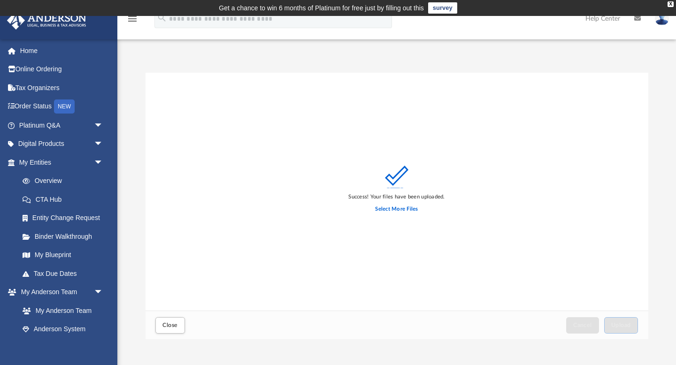
click at [506, 187] on div "Success! Your files have been uploaded. Select More Files" at bounding box center [397, 192] width 503 height 239
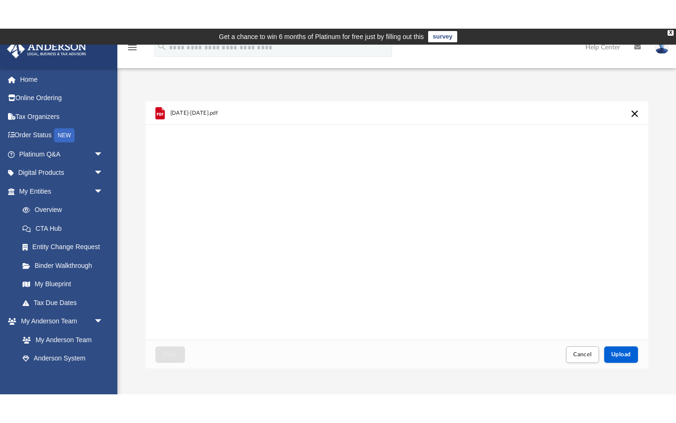
scroll to position [238, 415]
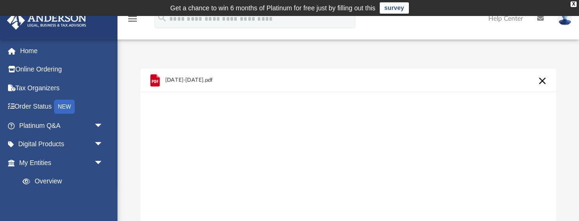
drag, startPoint x: 77, startPoint y: 5, endPoint x: 71, endPoint y: -46, distance: 51.0
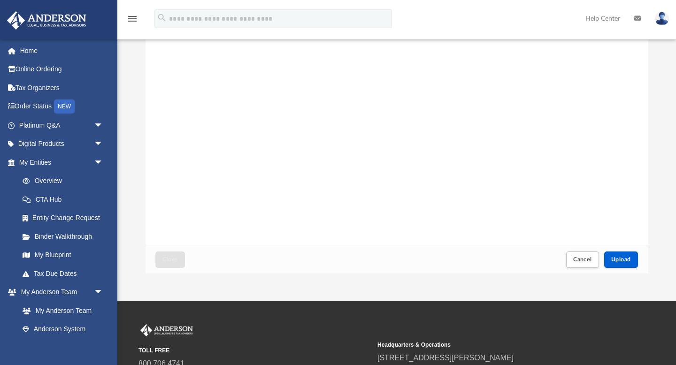
scroll to position [69, 0]
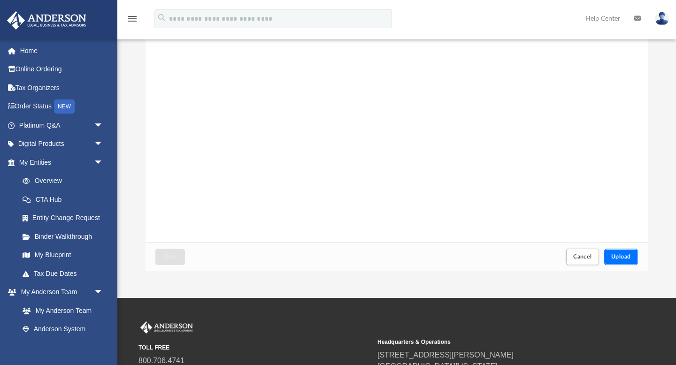
click at [578, 254] on span "Upload" at bounding box center [622, 257] width 20 height 6
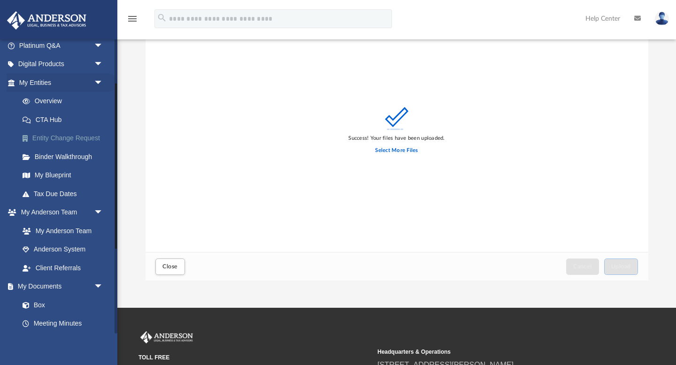
scroll to position [80, 0]
click at [63, 307] on link "Box" at bounding box center [65, 304] width 104 height 19
click at [164, 264] on span "Close" at bounding box center [170, 267] width 15 height 6
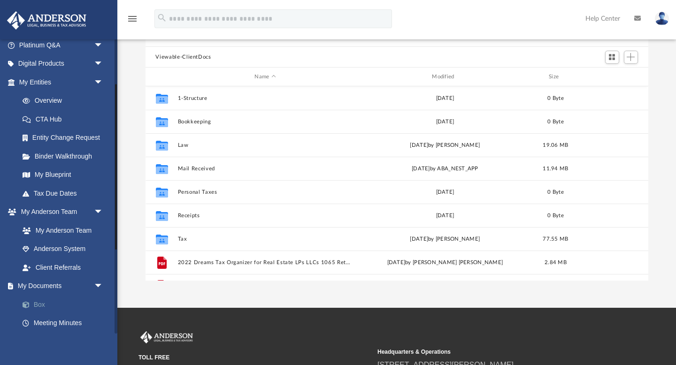
click at [47, 304] on link "Box" at bounding box center [65, 304] width 104 height 19
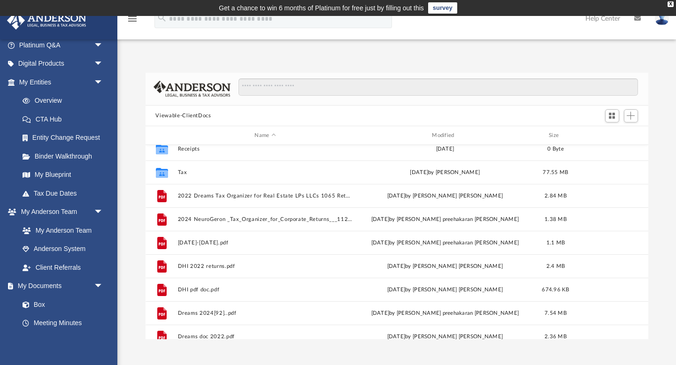
scroll to position [127, 0]
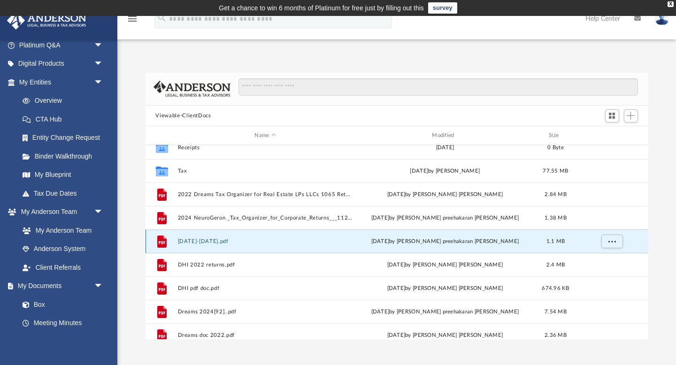
click at [209, 240] on button "[DATE]-[DATE].pdf" at bounding box center [266, 242] width 176 height 6
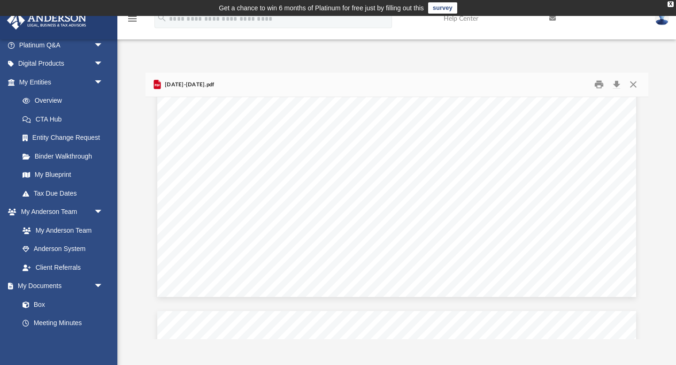
scroll to position [420, 0]
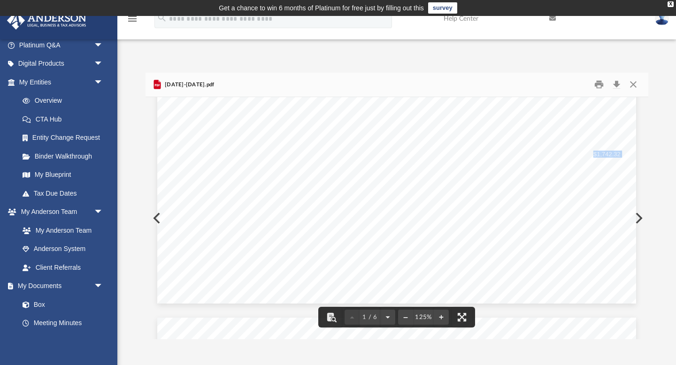
drag, startPoint x: 594, startPoint y: 156, endPoint x: 627, endPoint y: 153, distance: 33.0
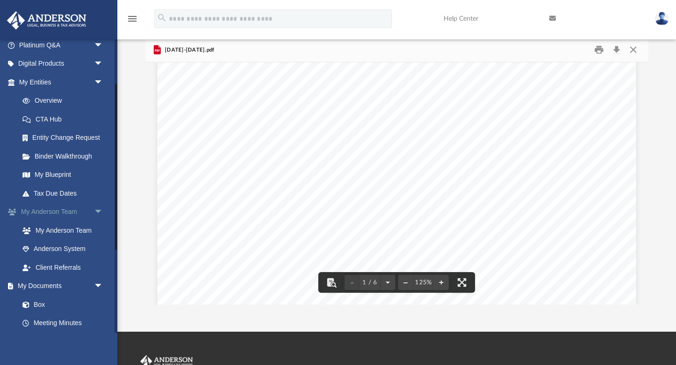
scroll to position [38, 0]
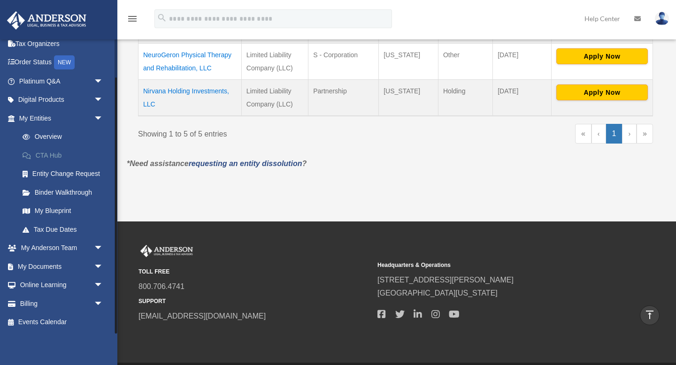
scroll to position [369, 0]
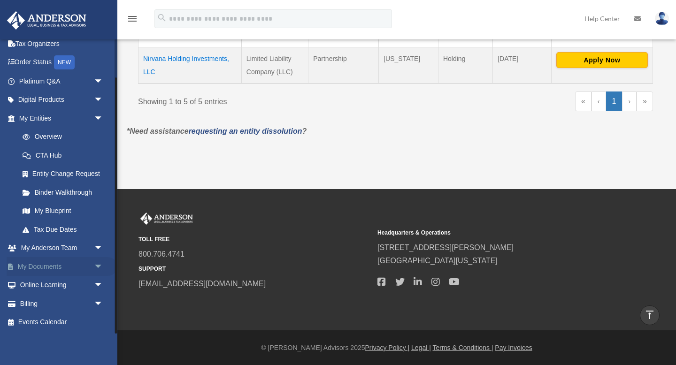
click at [63, 264] on link "My Documents arrow_drop_down" at bounding box center [62, 266] width 111 height 19
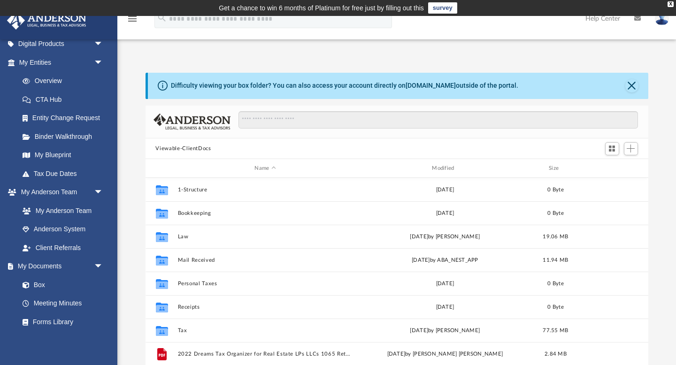
scroll to position [100, 0]
click at [49, 286] on link "Box" at bounding box center [65, 285] width 104 height 19
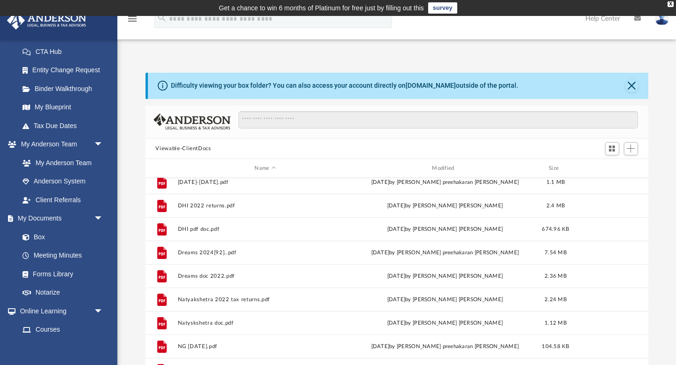
scroll to position [225, 0]
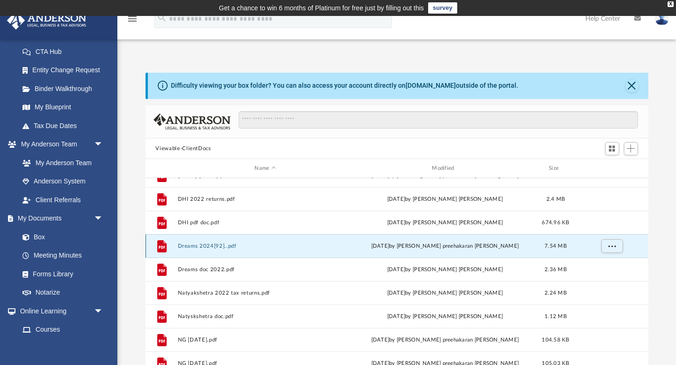
click at [210, 244] on button "Dreams 2024[92]..pdf" at bounding box center [266, 246] width 176 height 6
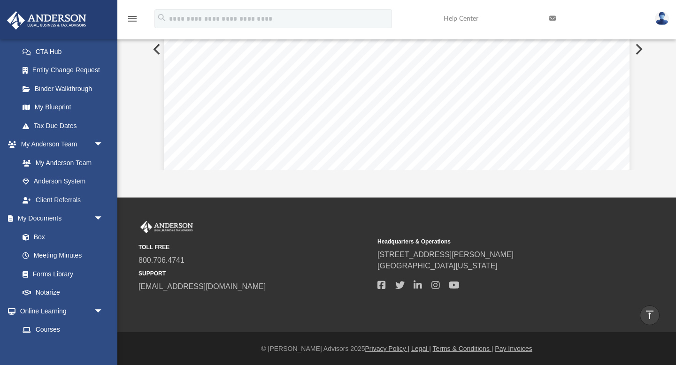
scroll to position [640, 0]
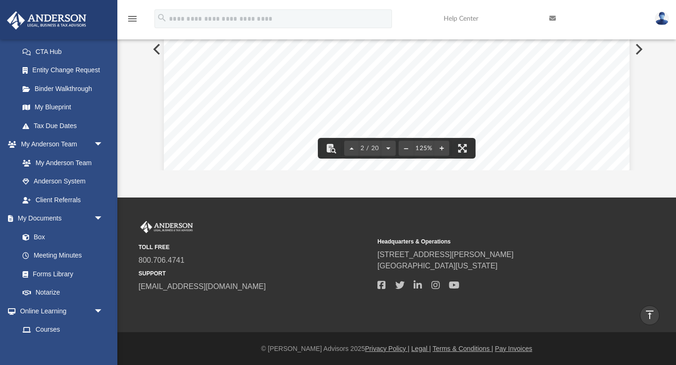
click at [648, 227] on div "TOLL FREE 800.706.4741 SUPPORT [EMAIL_ADDRESS][DOMAIN_NAME] Headquarters & Oper…" at bounding box center [397, 256] width 517 height 71
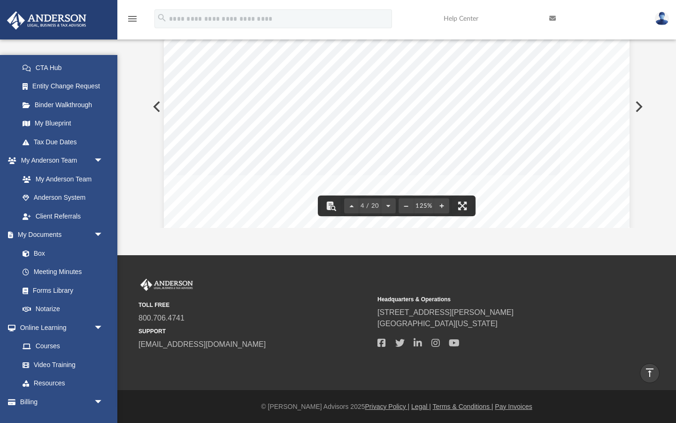
scroll to position [2020, 0]
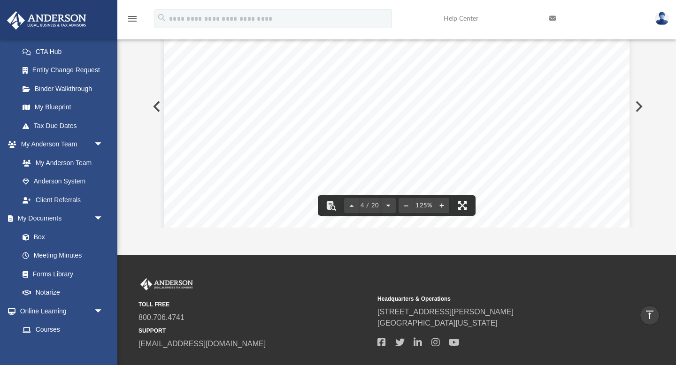
click at [464, 210] on button "File preview" at bounding box center [462, 205] width 21 height 21
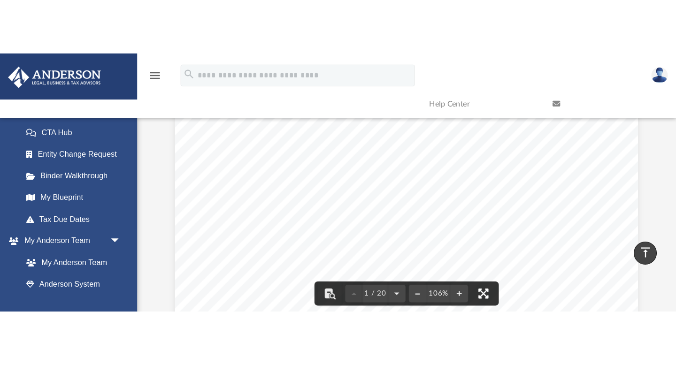
scroll to position [213, 503]
